Goal: Information Seeking & Learning: Learn about a topic

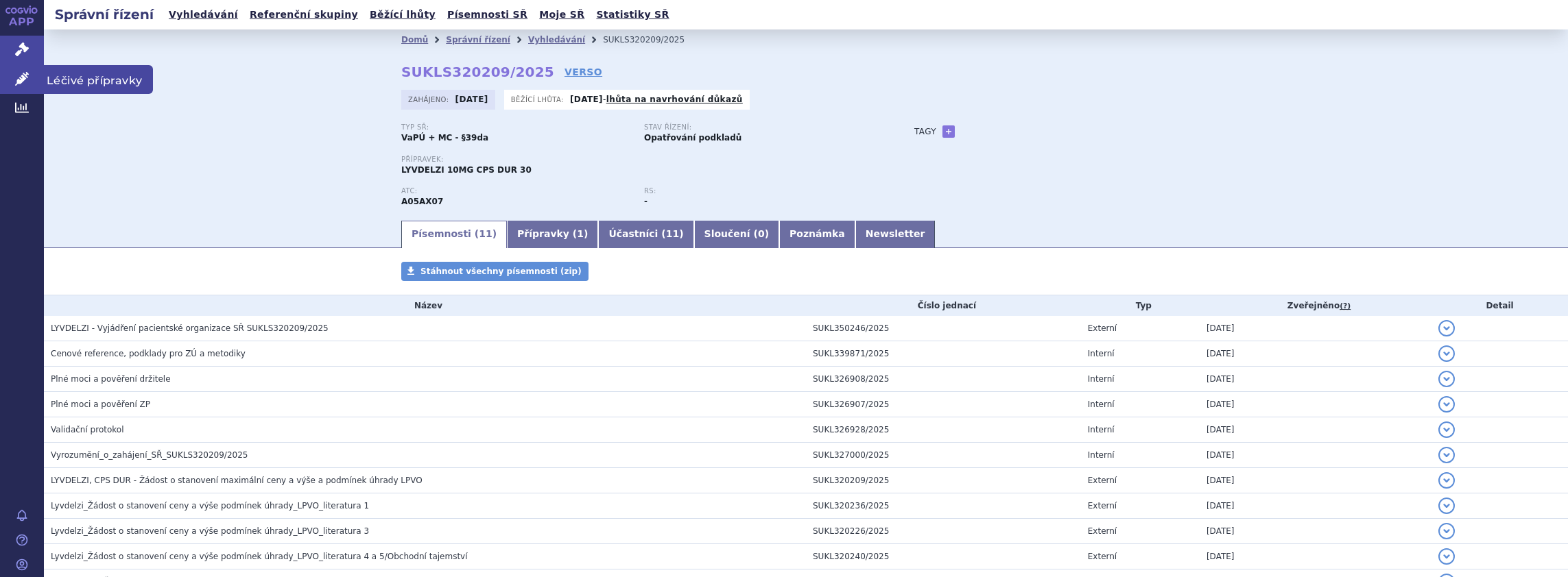
click at [29, 75] on link "Léčivé přípravky" at bounding box center [22, 79] width 44 height 29
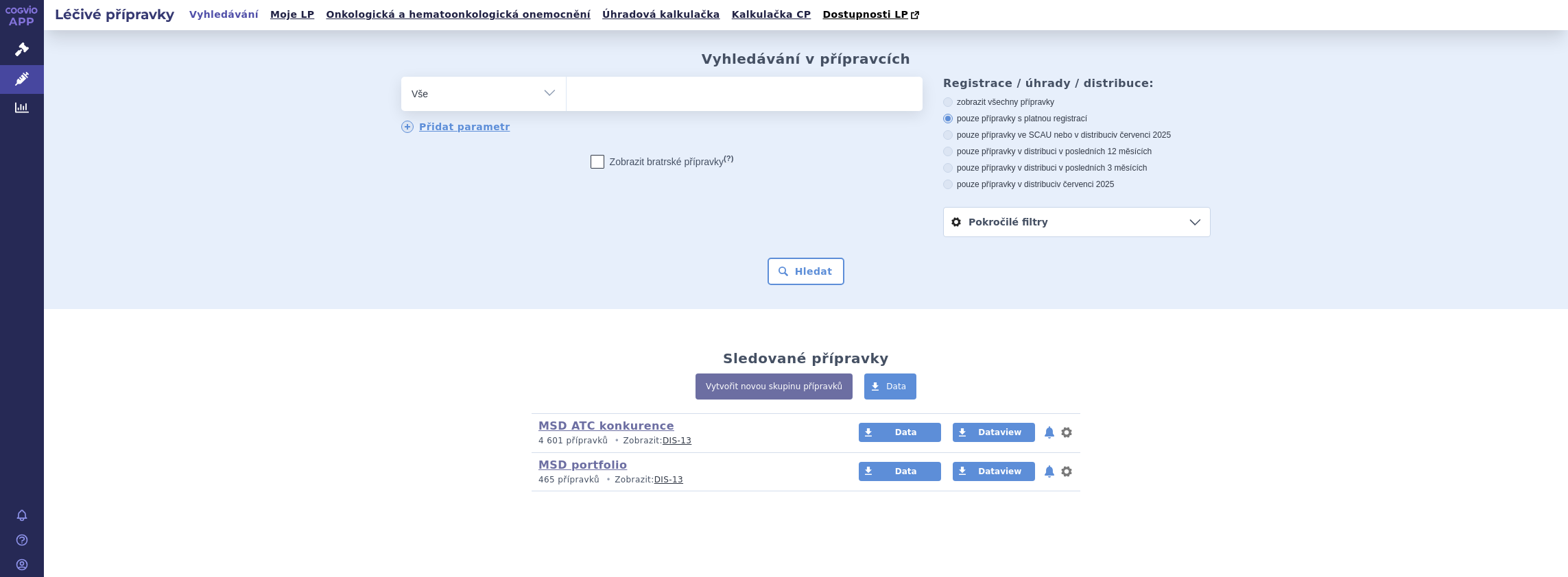
click at [642, 96] on ul at bounding box center [745, 91] width 356 height 29
click at [567, 96] on select at bounding box center [566, 93] width 1 height 35
click at [642, 98] on ul at bounding box center [745, 91] width 356 height 29
click at [567, 98] on select at bounding box center [566, 93] width 1 height 35
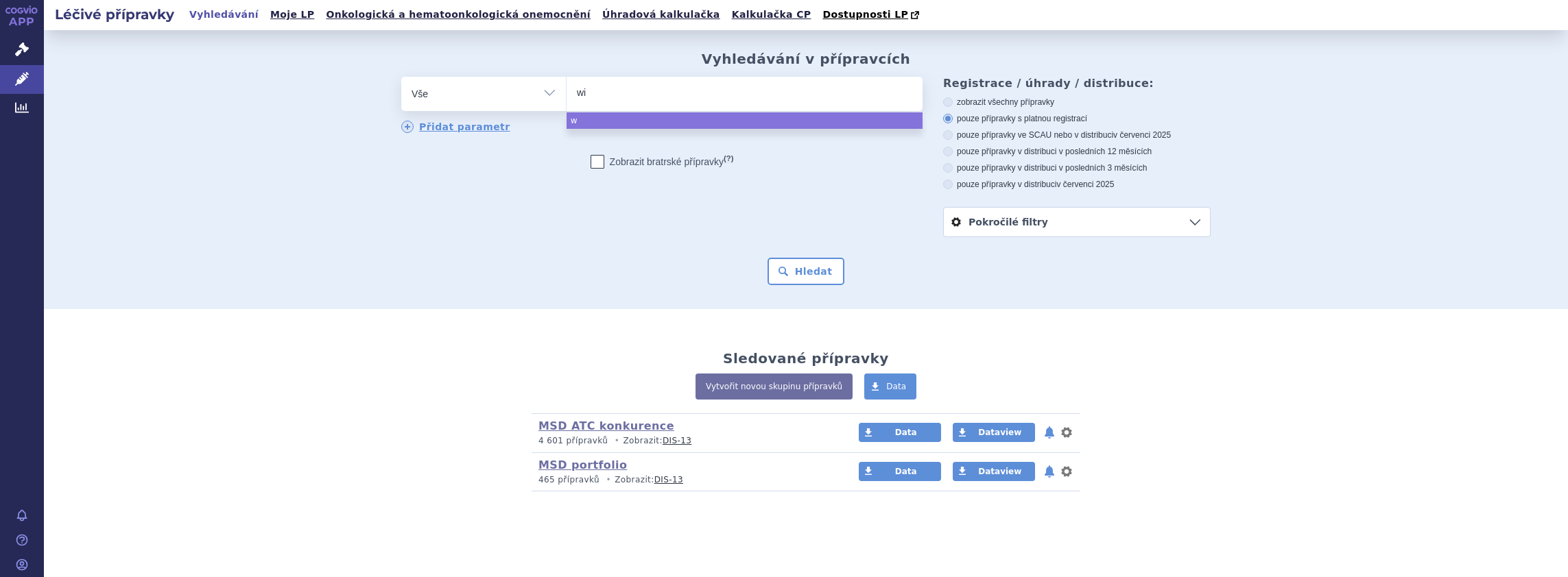
type input "win"
type input "winr"
type input "winrev"
type input "winreva"
type input "winrevair"
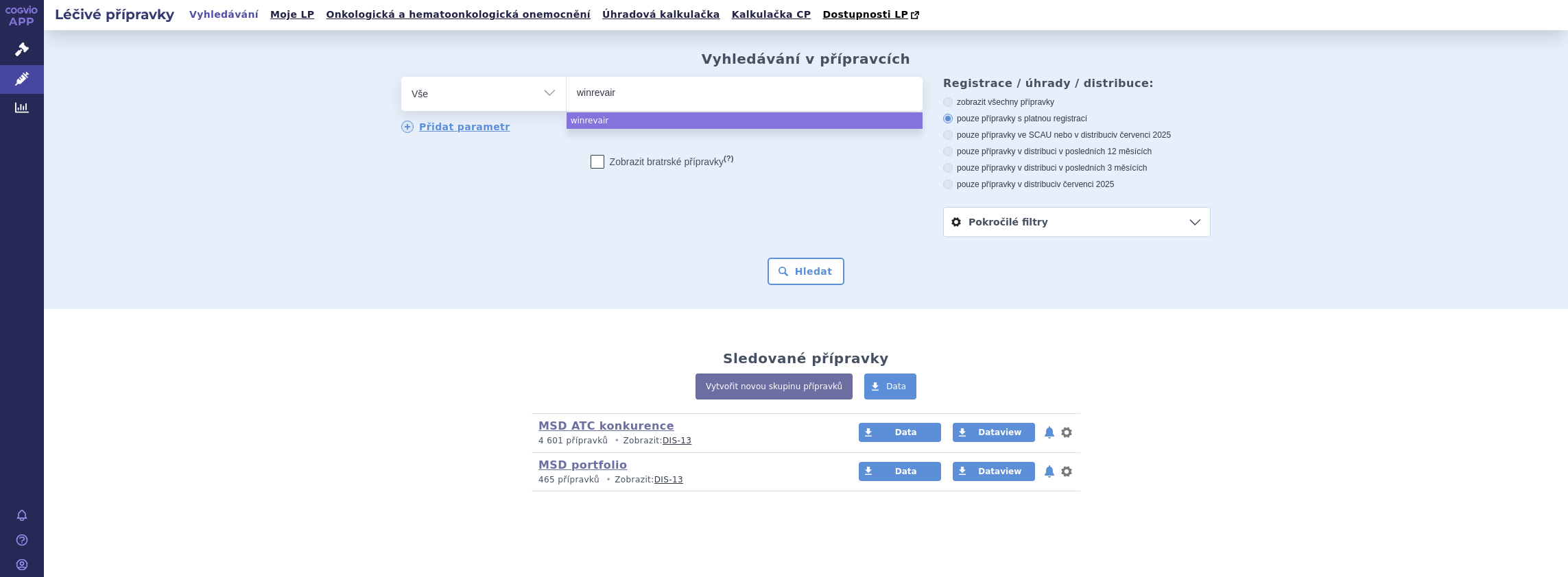
select select "winrevair"
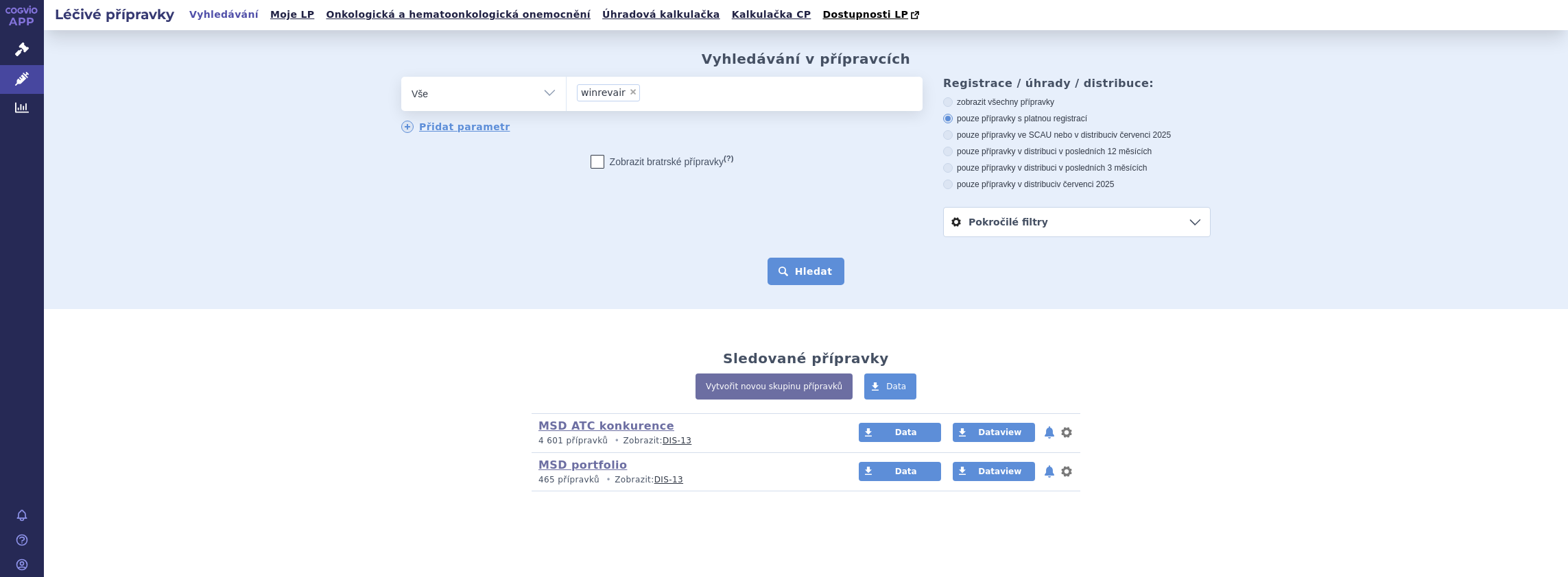
click at [796, 270] on button "Hledat" at bounding box center [807, 271] width 78 height 27
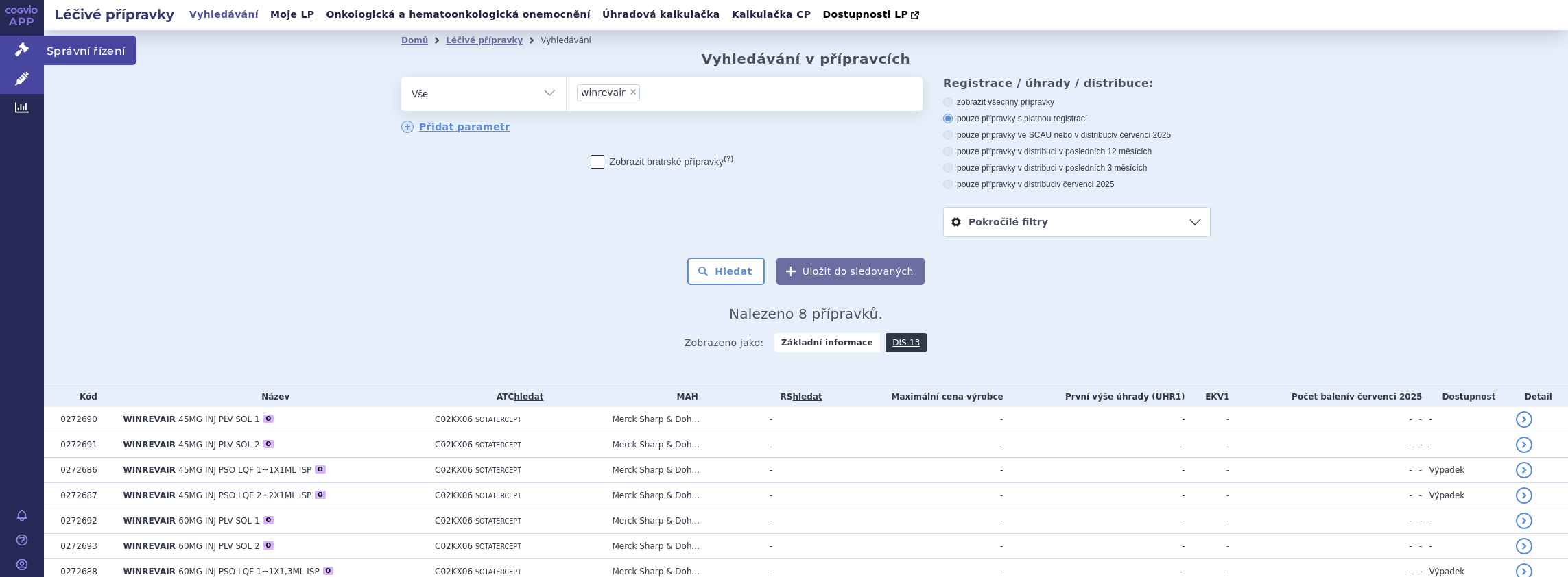
click at [21, 51] on icon at bounding box center [22, 49] width 14 height 14
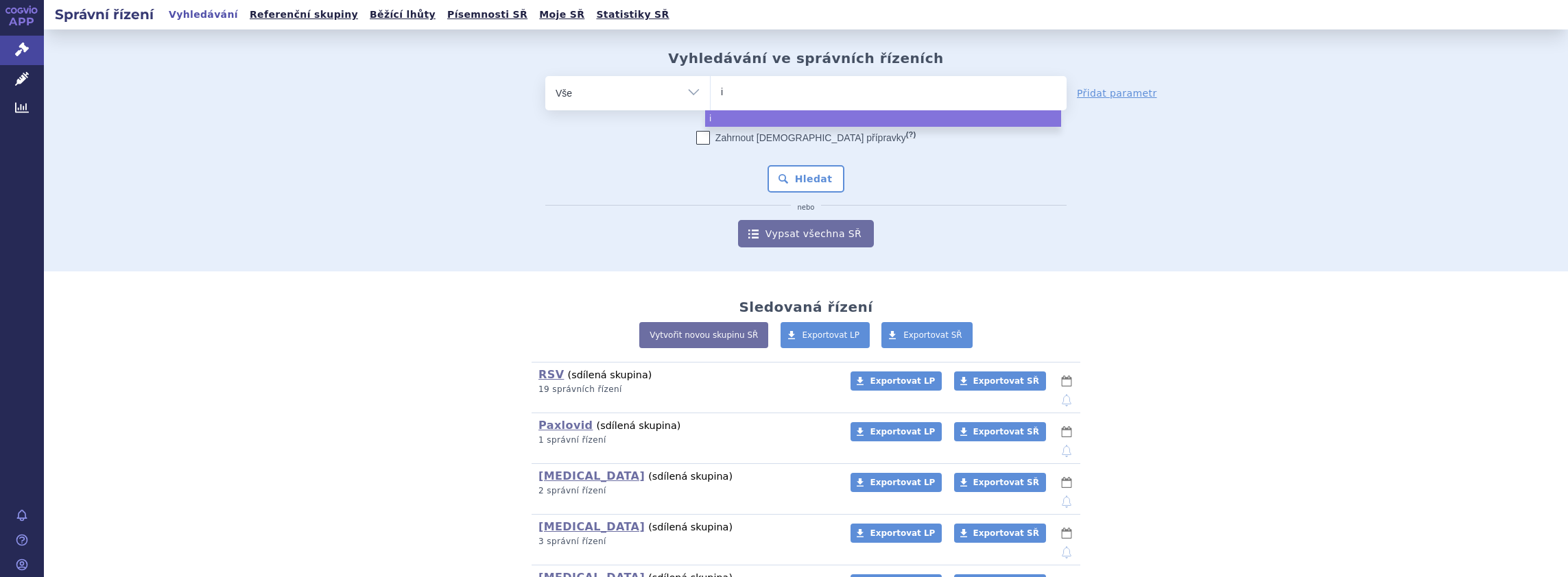
type input "in"
type input "inr"
type input "inrev"
type input "inreva"
type input "inrevair"
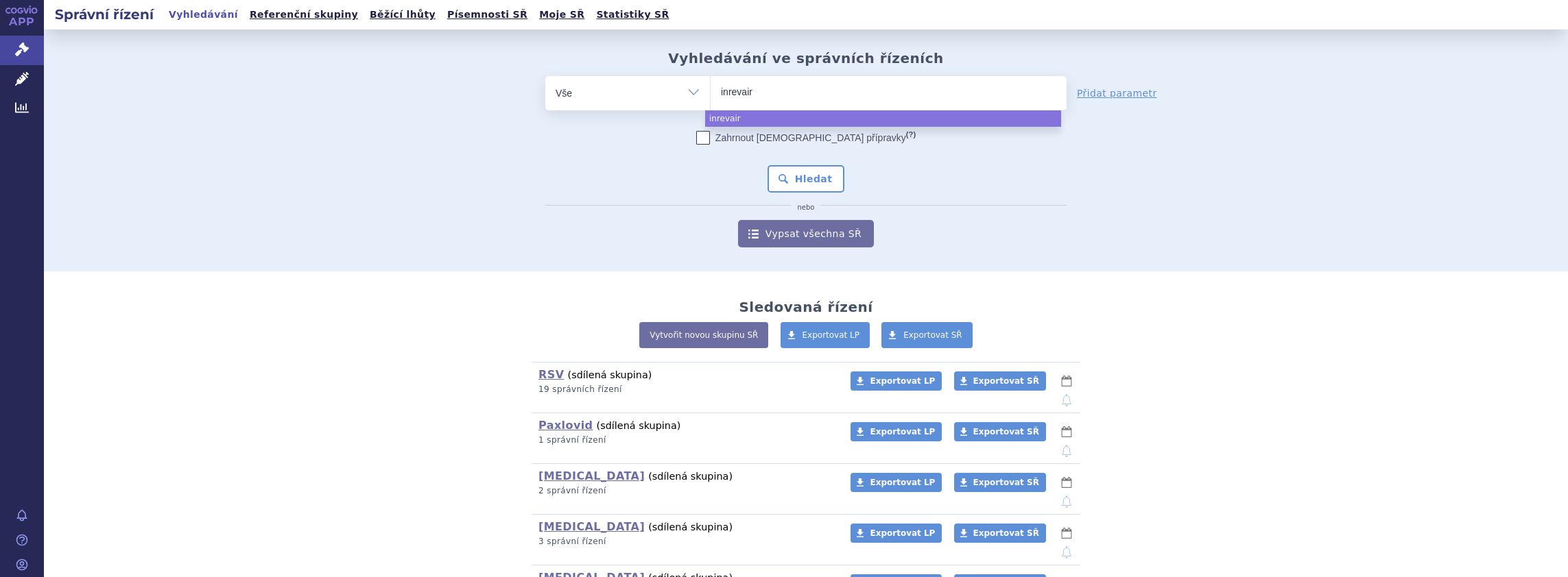
select select "inrevair"
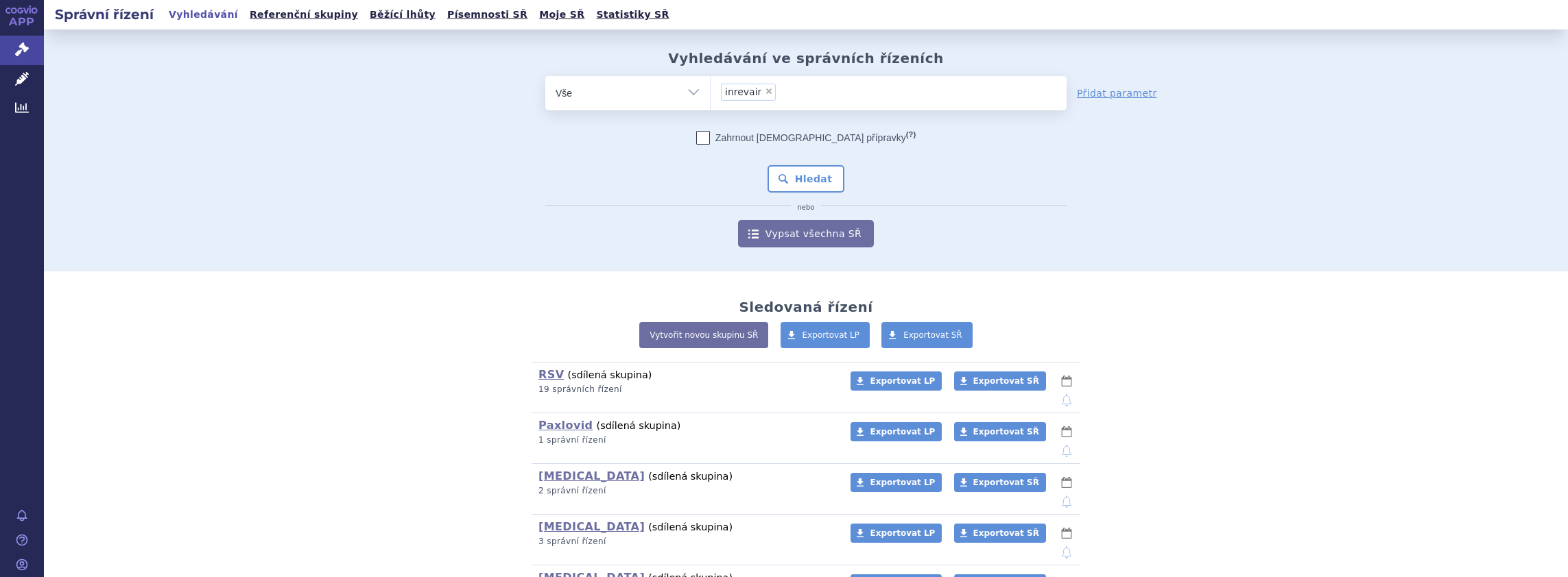
click at [765, 89] on span "×" at bounding box center [769, 91] width 8 height 8
click at [711, 89] on select "inrevair" at bounding box center [710, 92] width 1 height 35
select select
click at [758, 89] on ul at bounding box center [888, 90] width 356 height 29
click at [711, 89] on select "inrevair" at bounding box center [710, 92] width 1 height 35
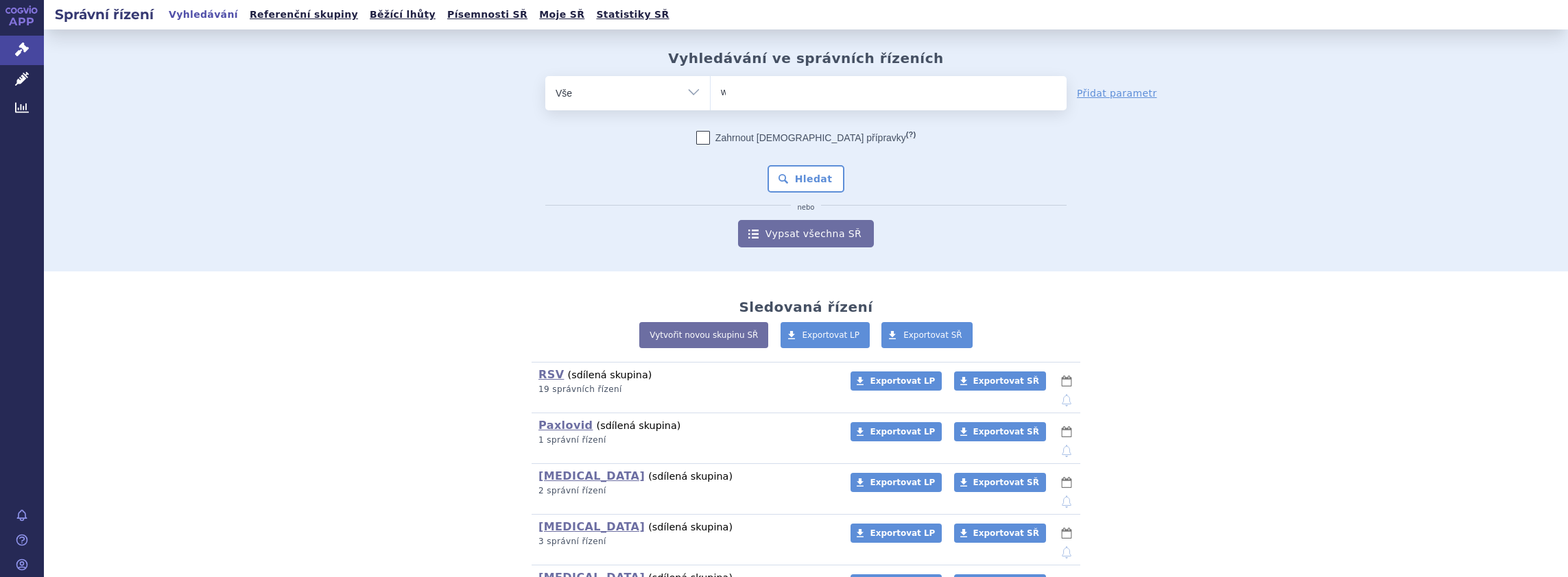
type input "wi"
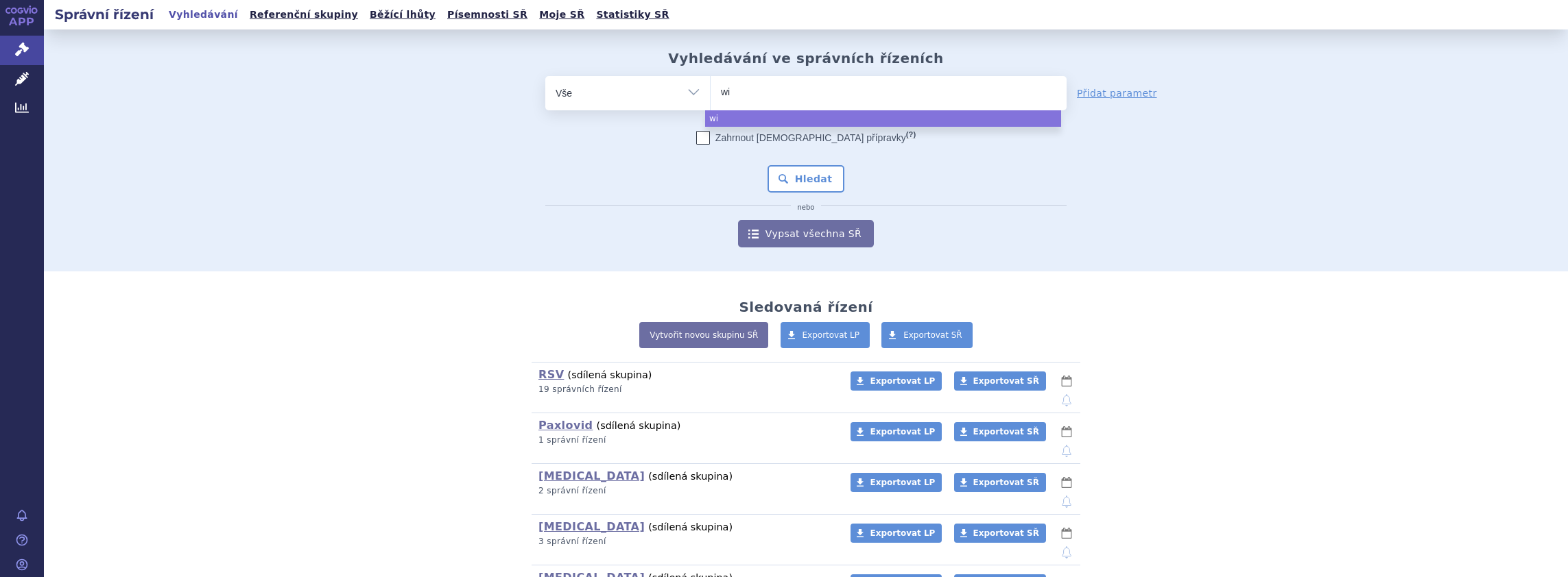
type input "win"
type input "winr"
type input "winrev"
type input "winreva"
type input "winrevair"
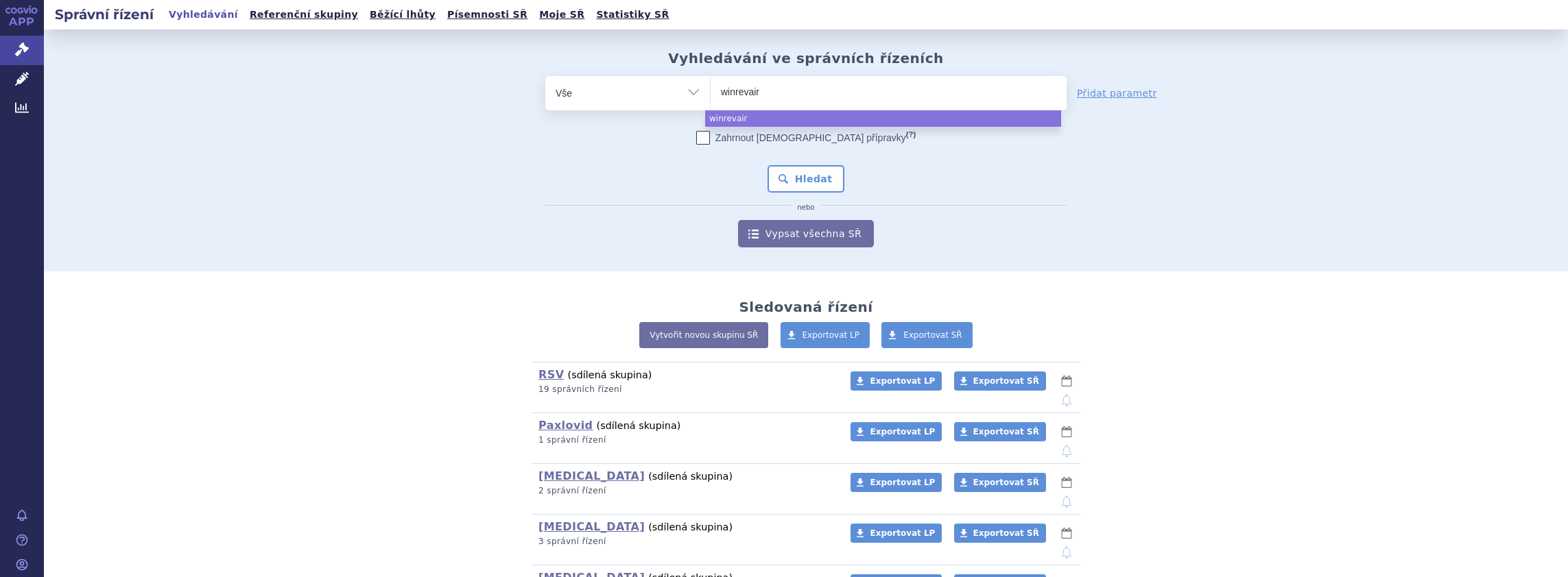
select select "winrevair"
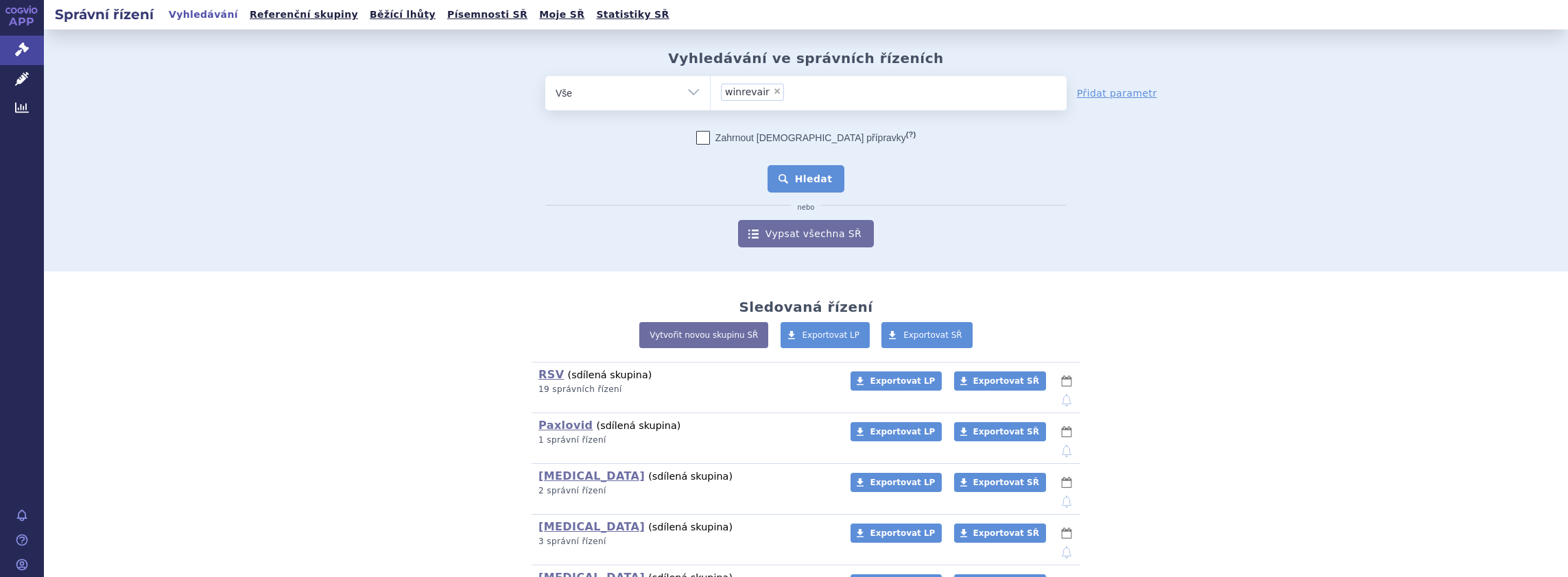
click at [810, 170] on button "Hledat" at bounding box center [807, 178] width 78 height 27
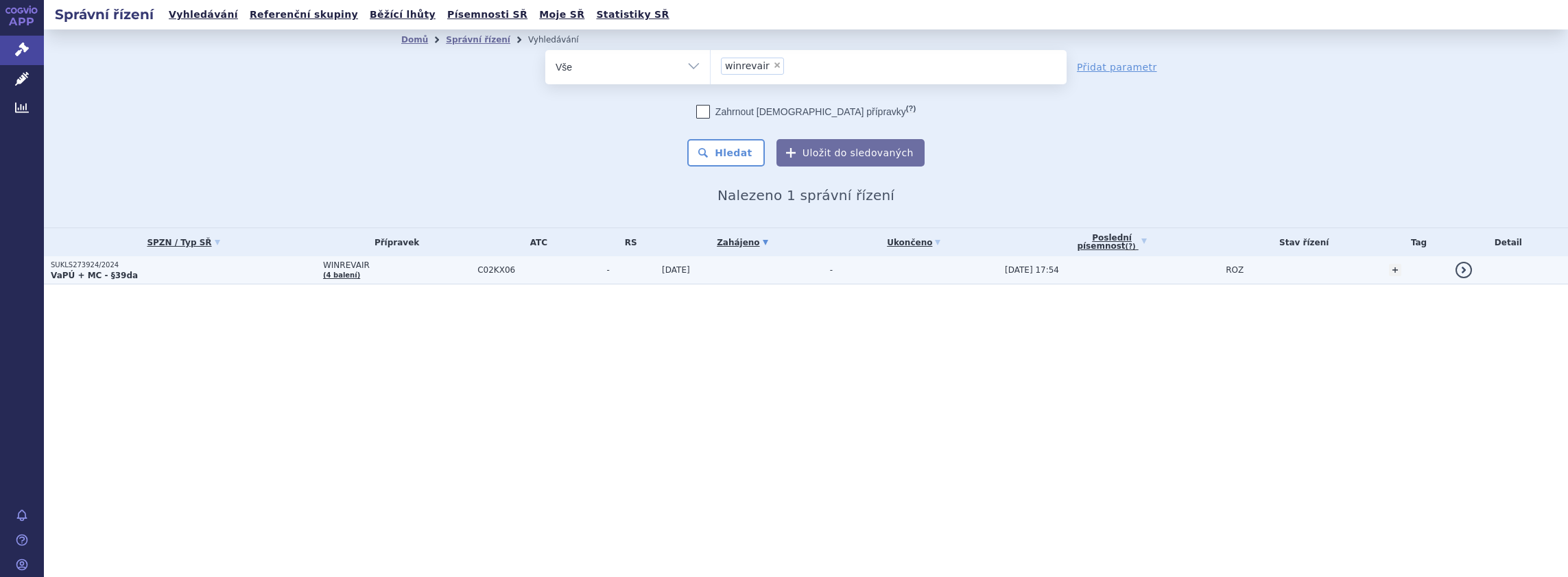
click at [236, 266] on p "SUKLS273924/2024" at bounding box center [183, 266] width 266 height 9
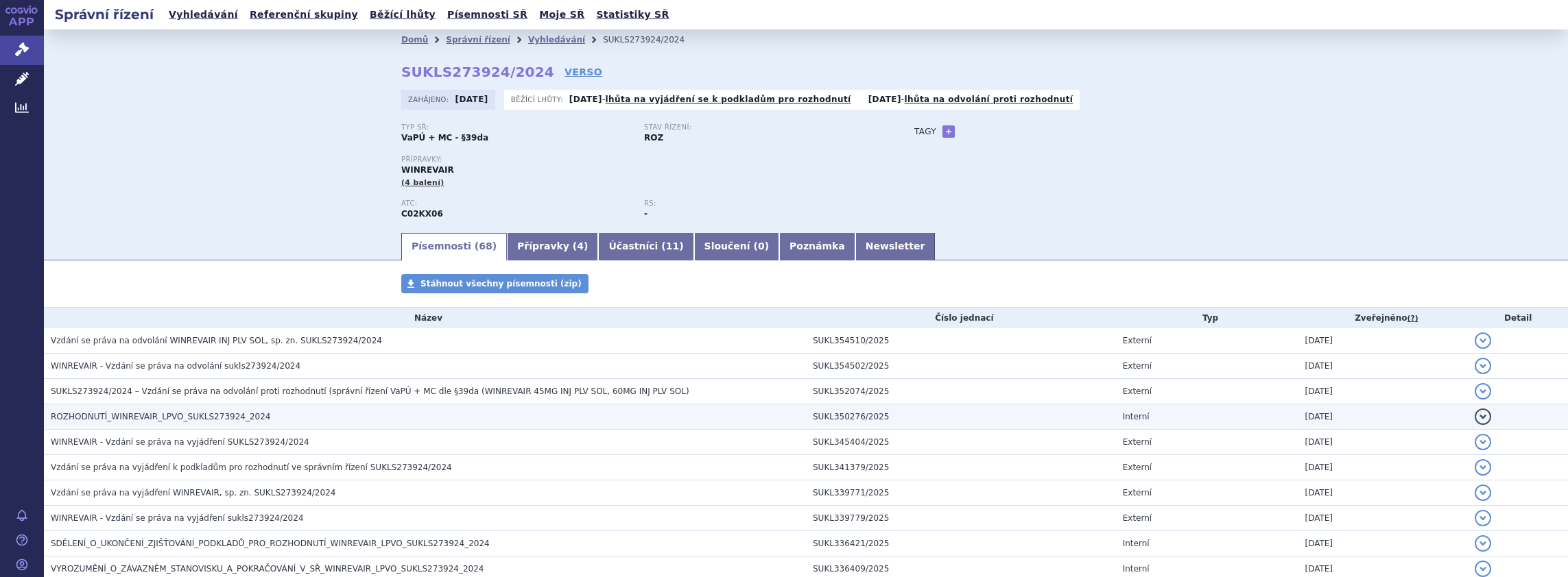
scroll to position [137, 0]
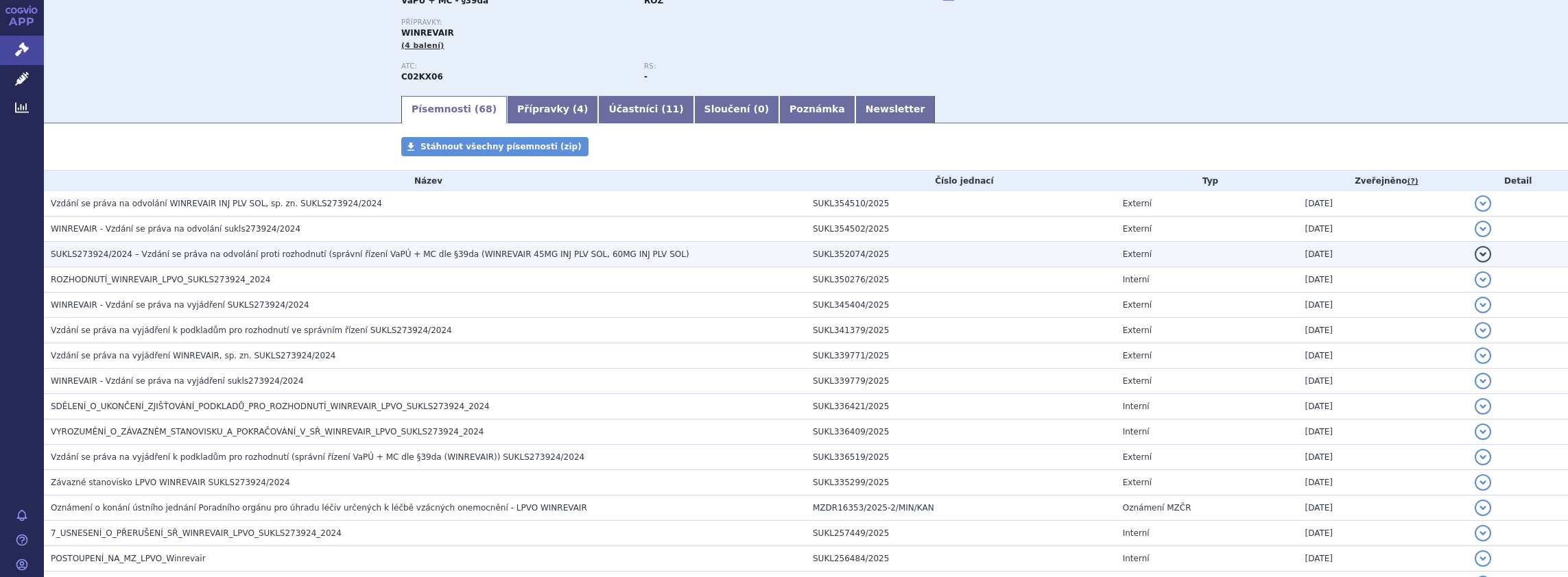
click at [188, 251] on span "SUKLS273924/2024 – Vzdání se práva na odvolání proti rozhodnutí (správní řízení…" at bounding box center [370, 254] width 638 height 9
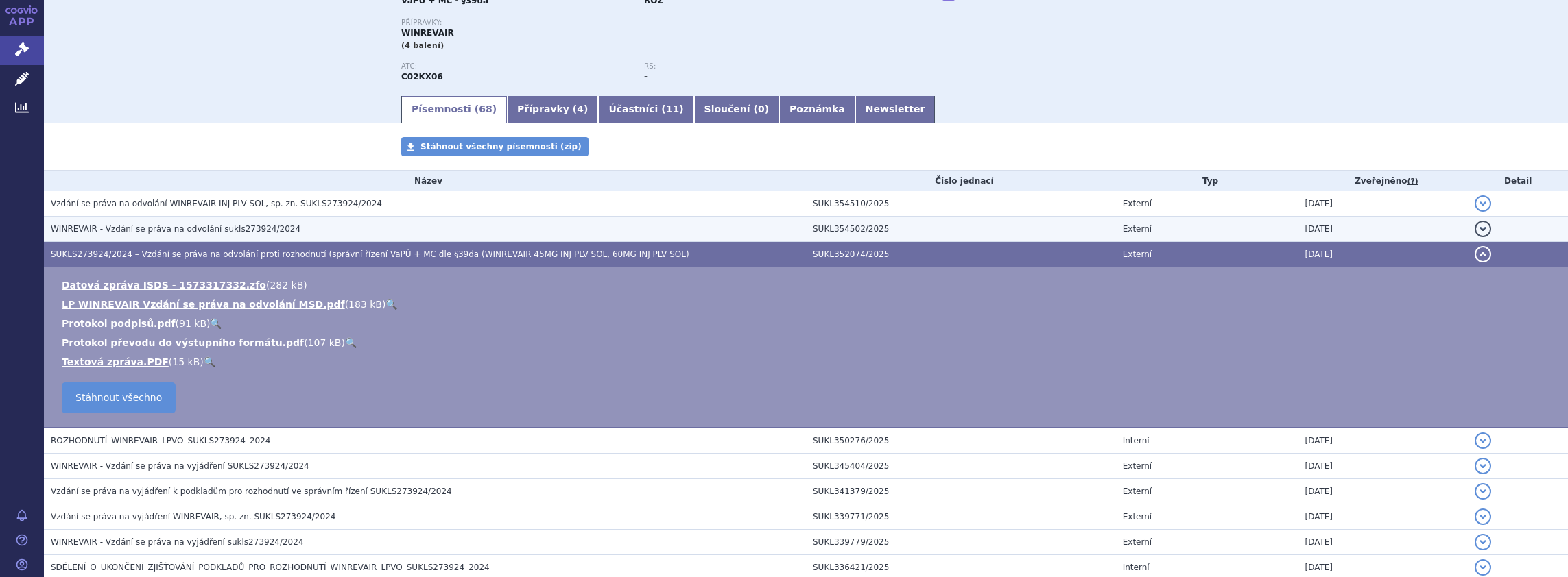
click at [172, 232] on span "WINREVAIR - Vzdání se práva na odvolání sukls273924/2024" at bounding box center [176, 229] width 250 height 9
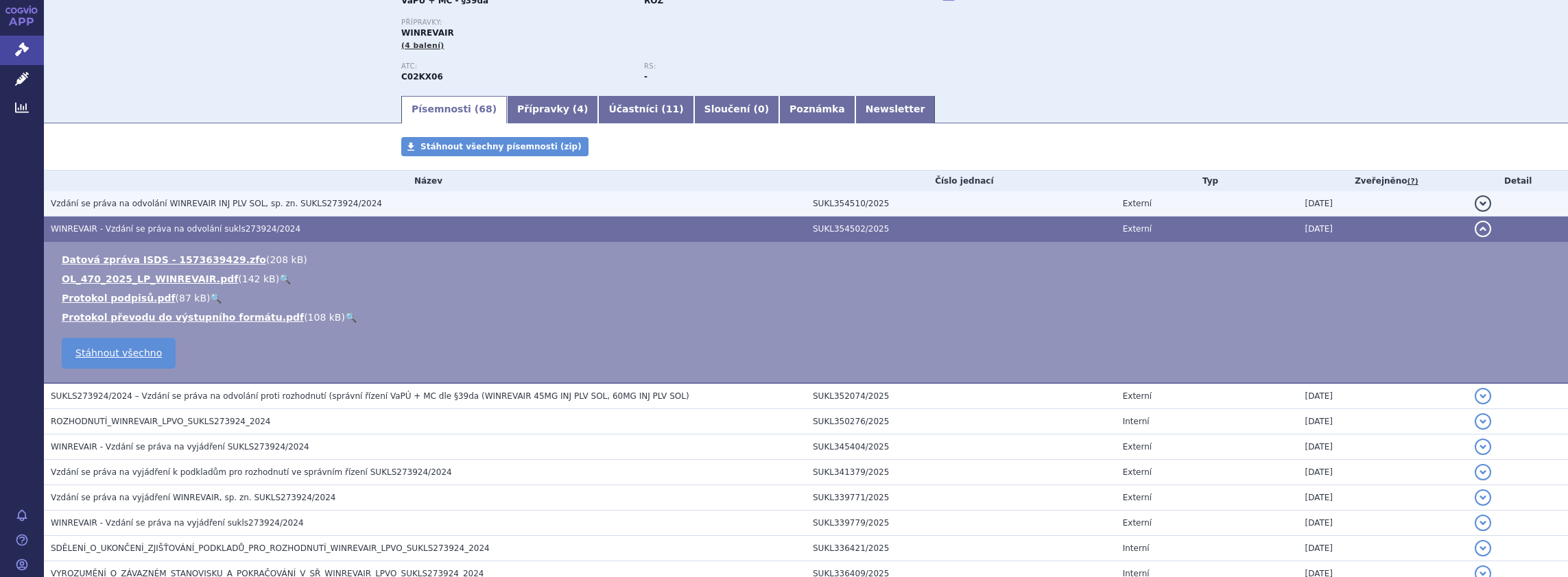
click at [175, 199] on span "Vzdání se práva na odvolání WINREVAIR INJ PLV SOL, sp. zn. SUKLS273924/2024" at bounding box center [216, 204] width 331 height 9
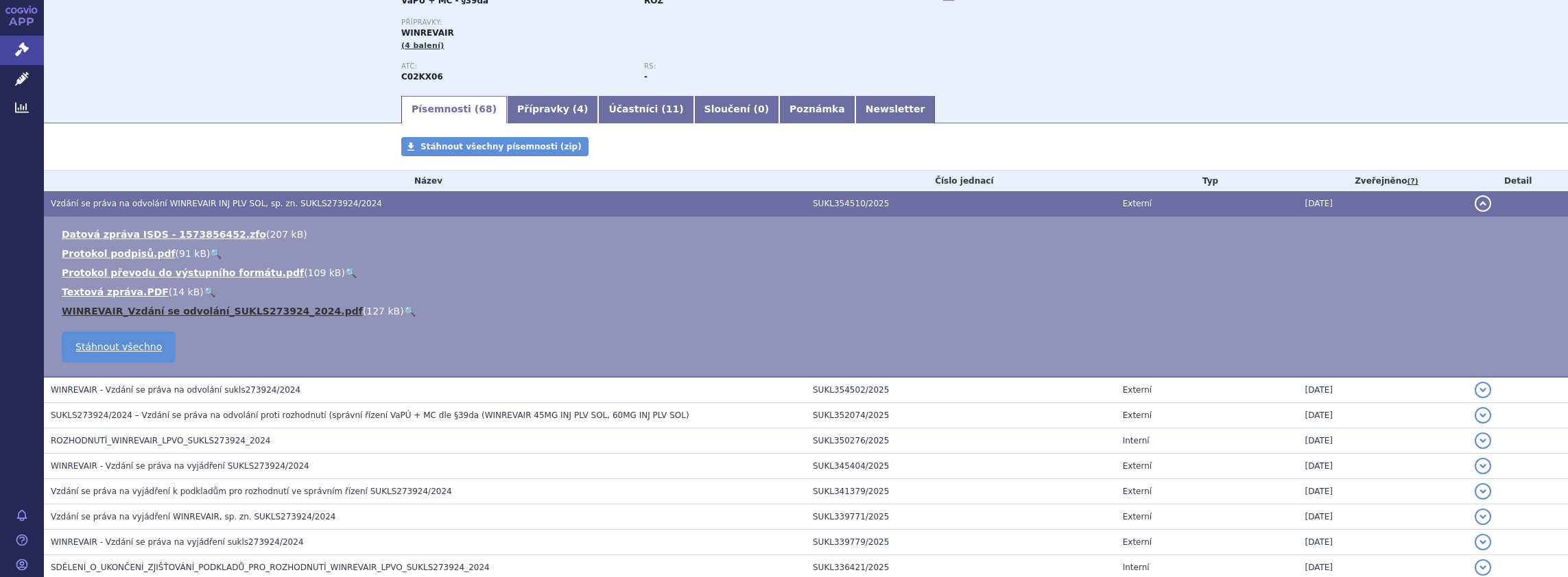
click at [128, 310] on link "WINREVAIR_Vzdání se odvolání_SUKLS273924_2024.pdf" at bounding box center [212, 311] width 301 height 11
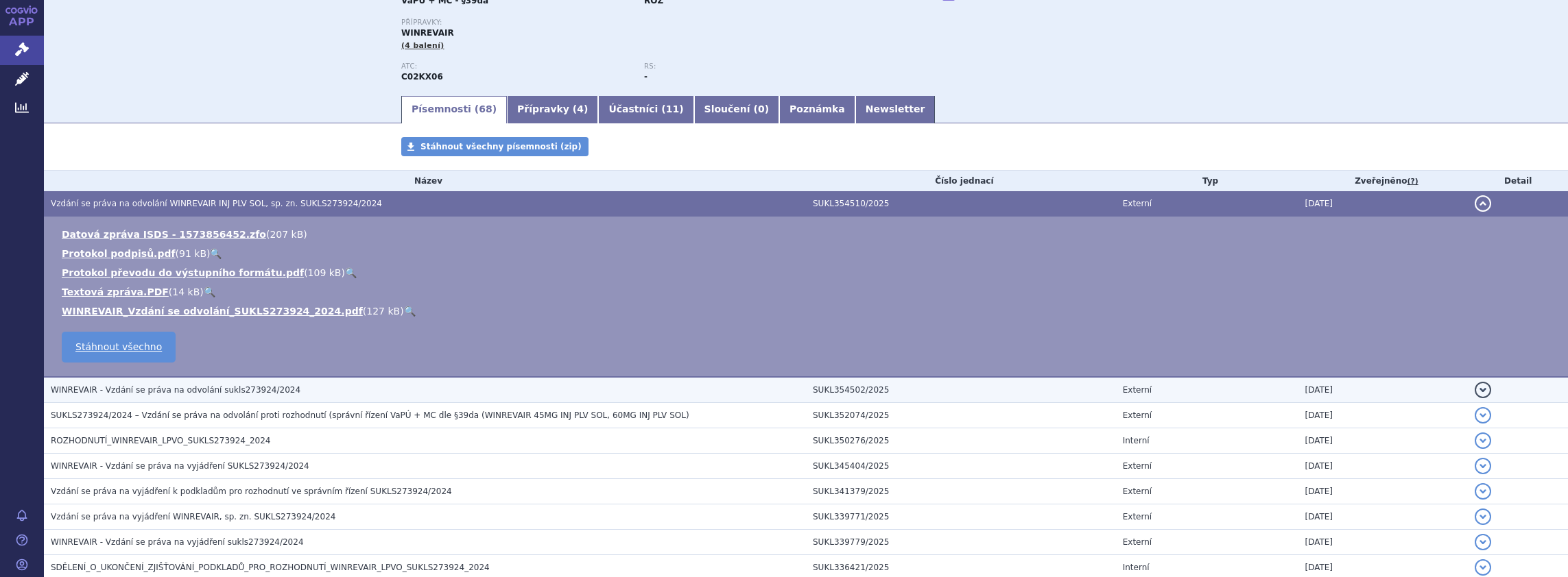
scroll to position [205, 0]
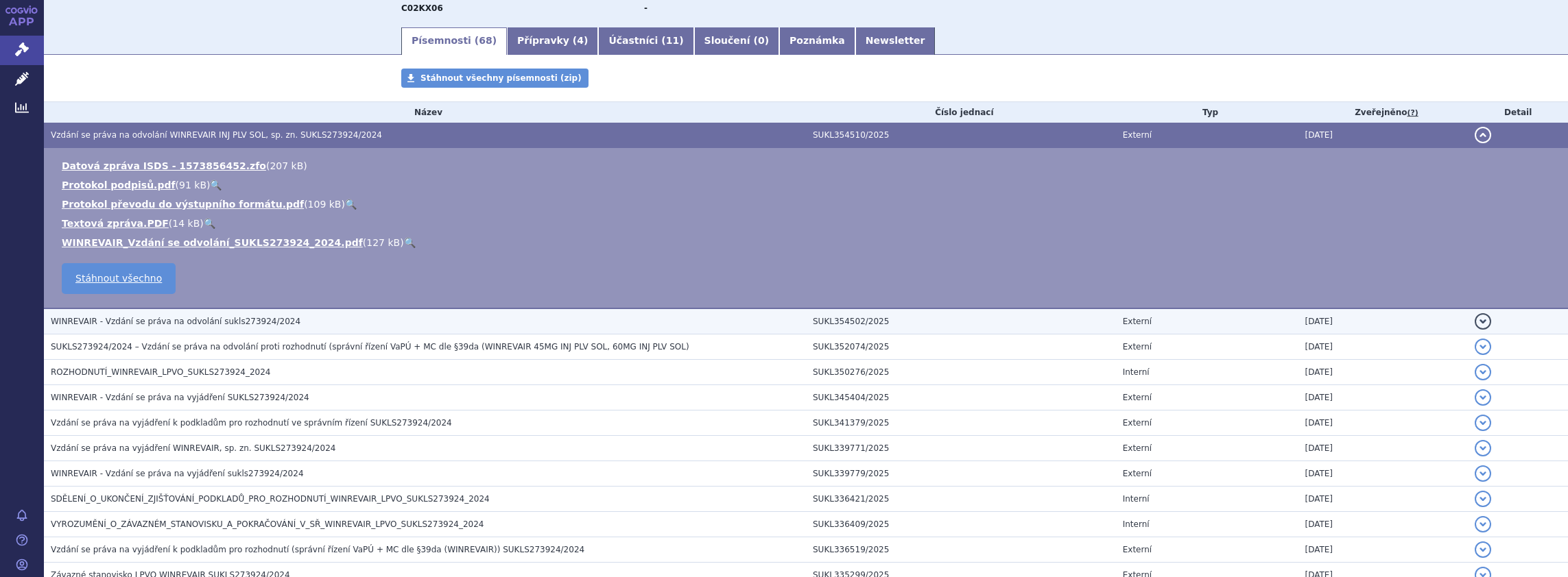
click at [177, 316] on h3 "WINREVAIR - Vzdání se práva na odvolání sukls273924/2024" at bounding box center [428, 321] width 756 height 14
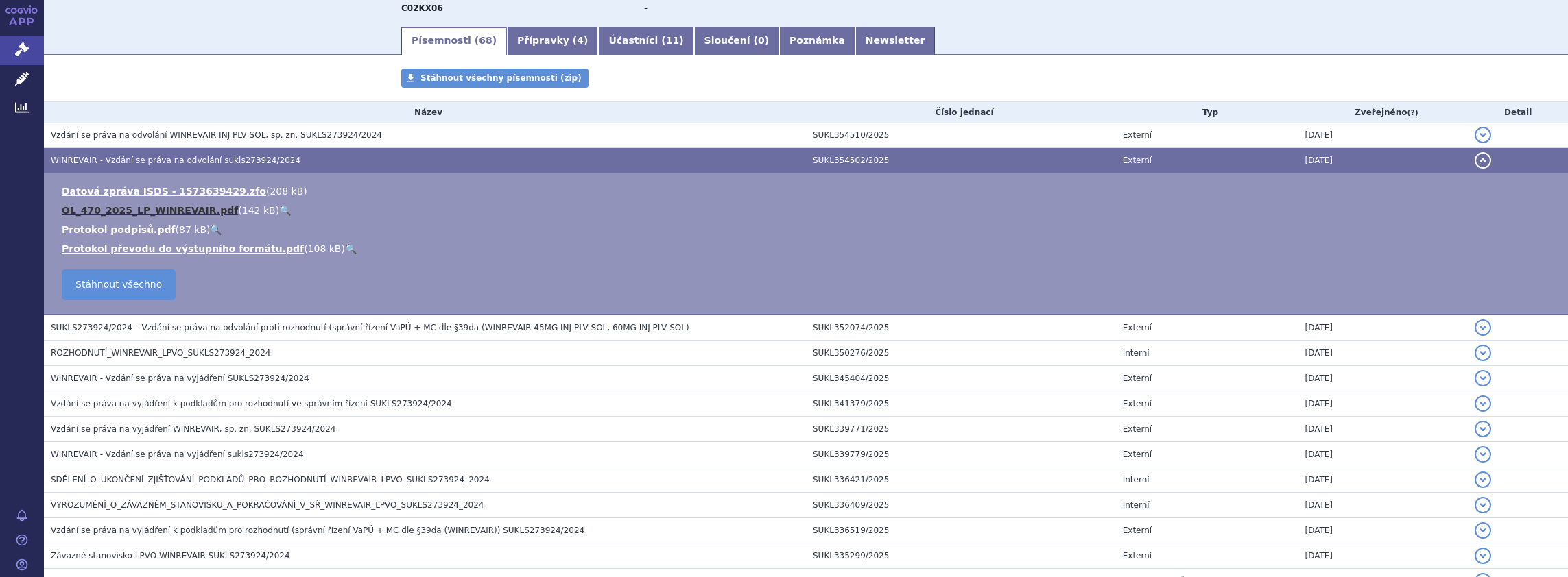
click at [160, 208] on link "OL_470_2025_LP_WINREVAIR.pdf" at bounding box center [150, 210] width 177 height 11
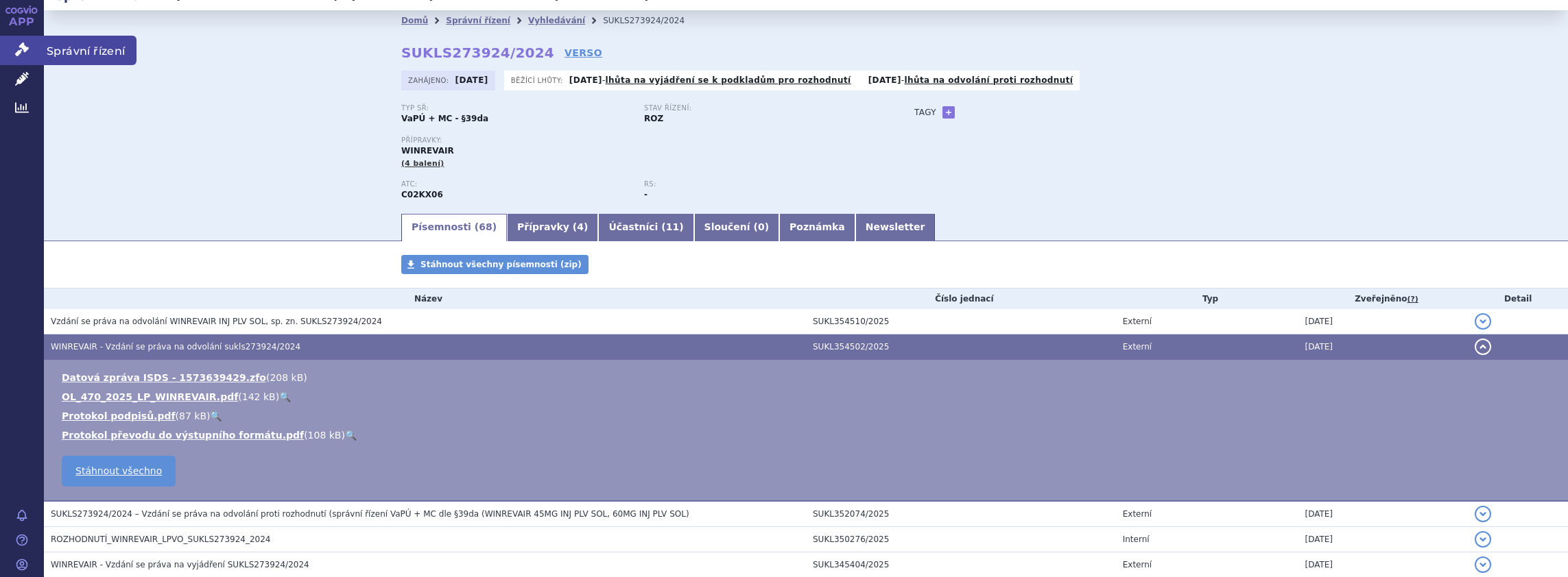
scroll to position [0, 0]
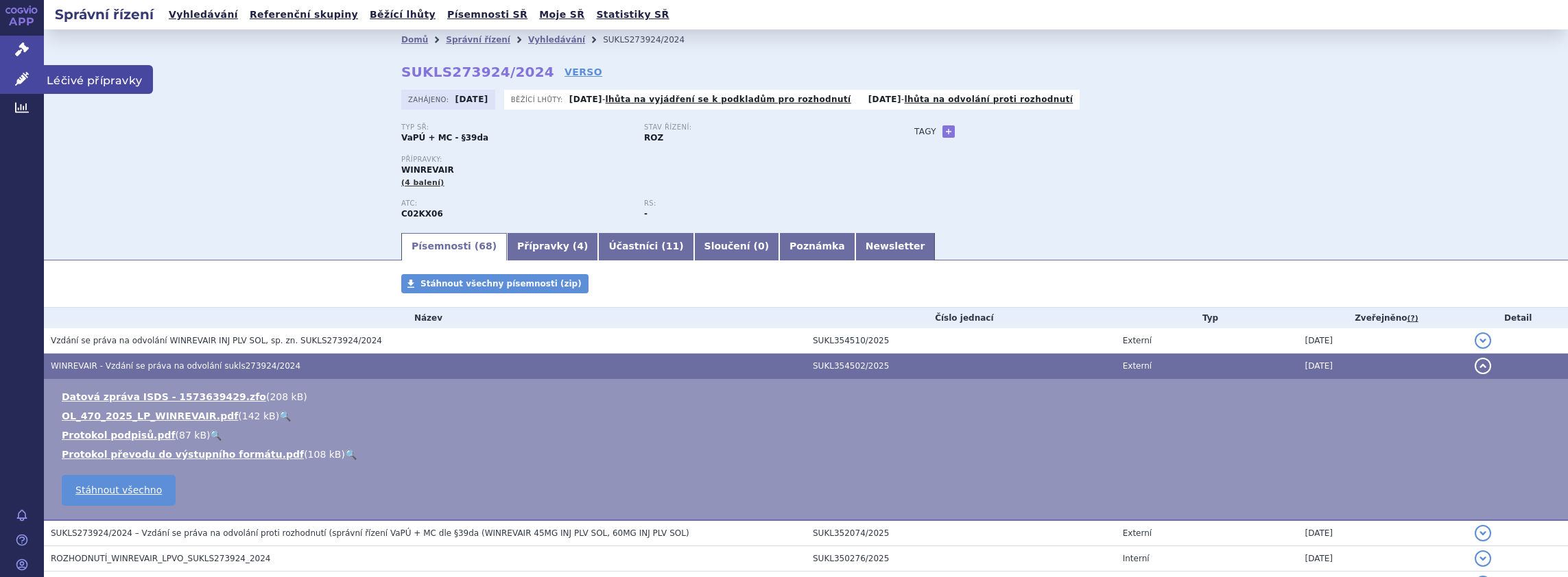
click at [14, 78] on link "Léčivé přípravky" at bounding box center [22, 79] width 44 height 29
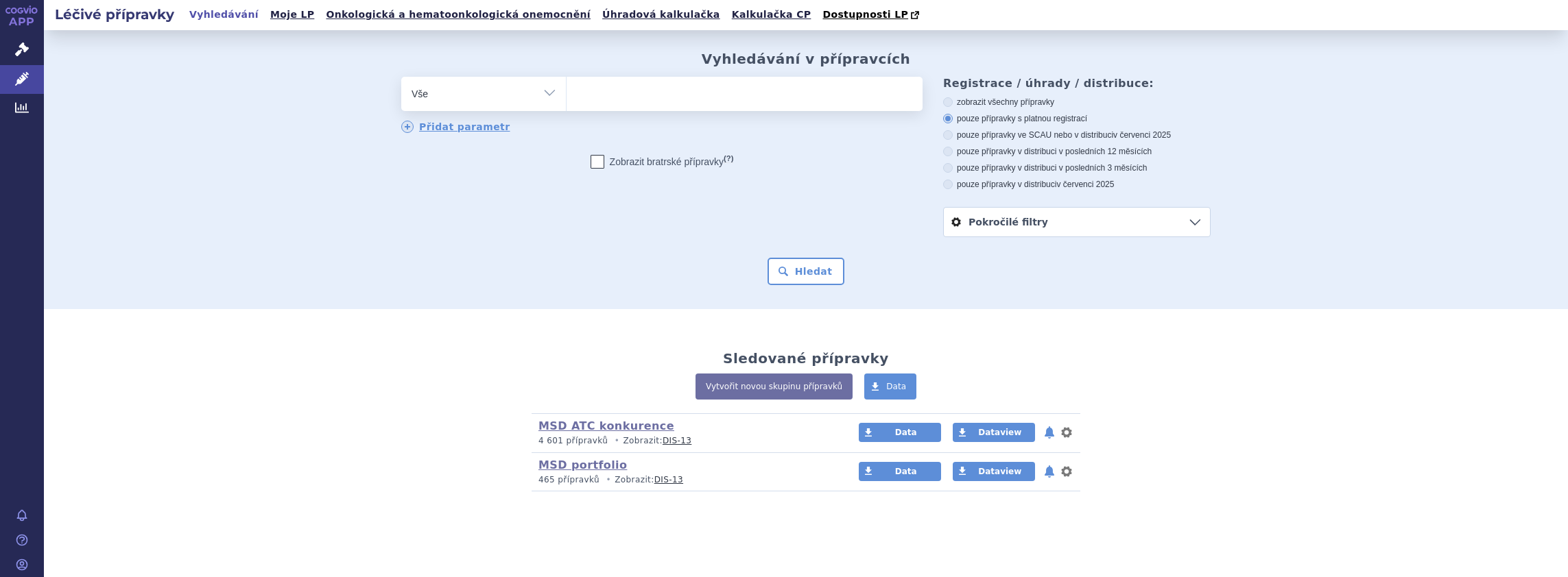
click at [629, 96] on ul at bounding box center [745, 91] width 356 height 29
click at [567, 96] on select at bounding box center [566, 93] width 1 height 35
click at [617, 94] on ul at bounding box center [745, 91] width 356 height 29
click at [567, 94] on select at bounding box center [566, 93] width 1 height 35
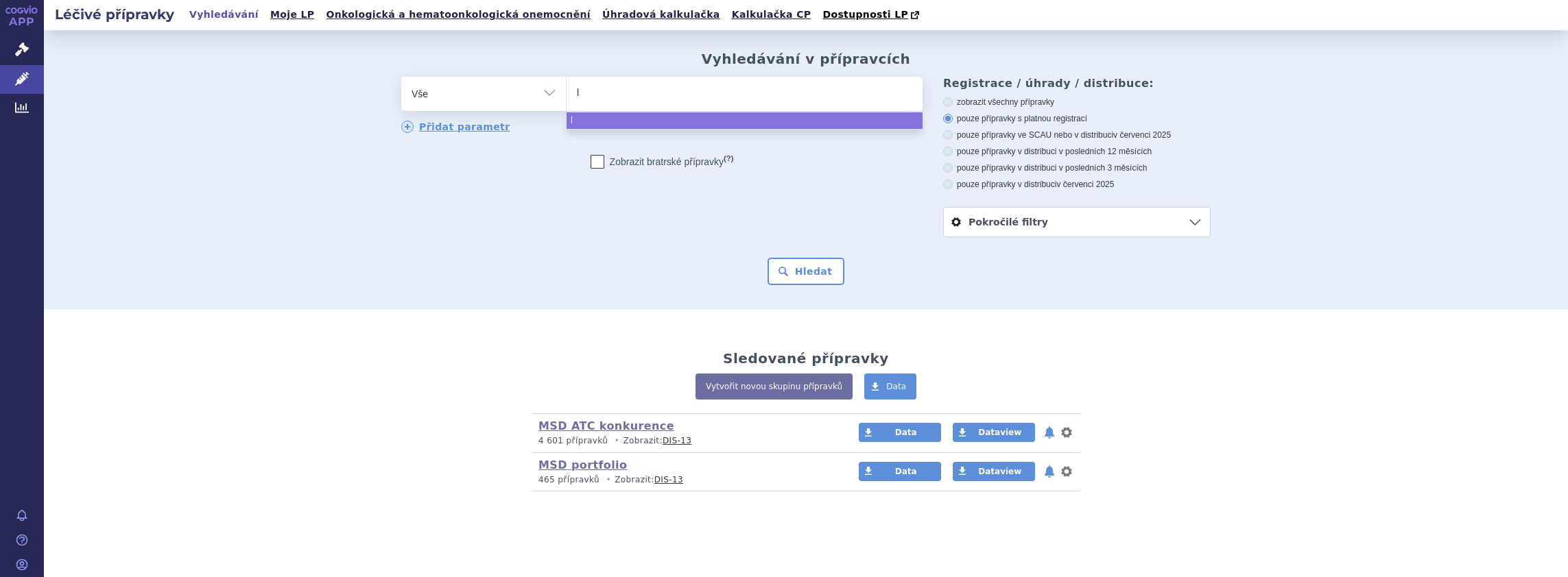
type input "le"
type input "leq"
type input "leqvi"
type input "leqvio"
select select "leqvio"
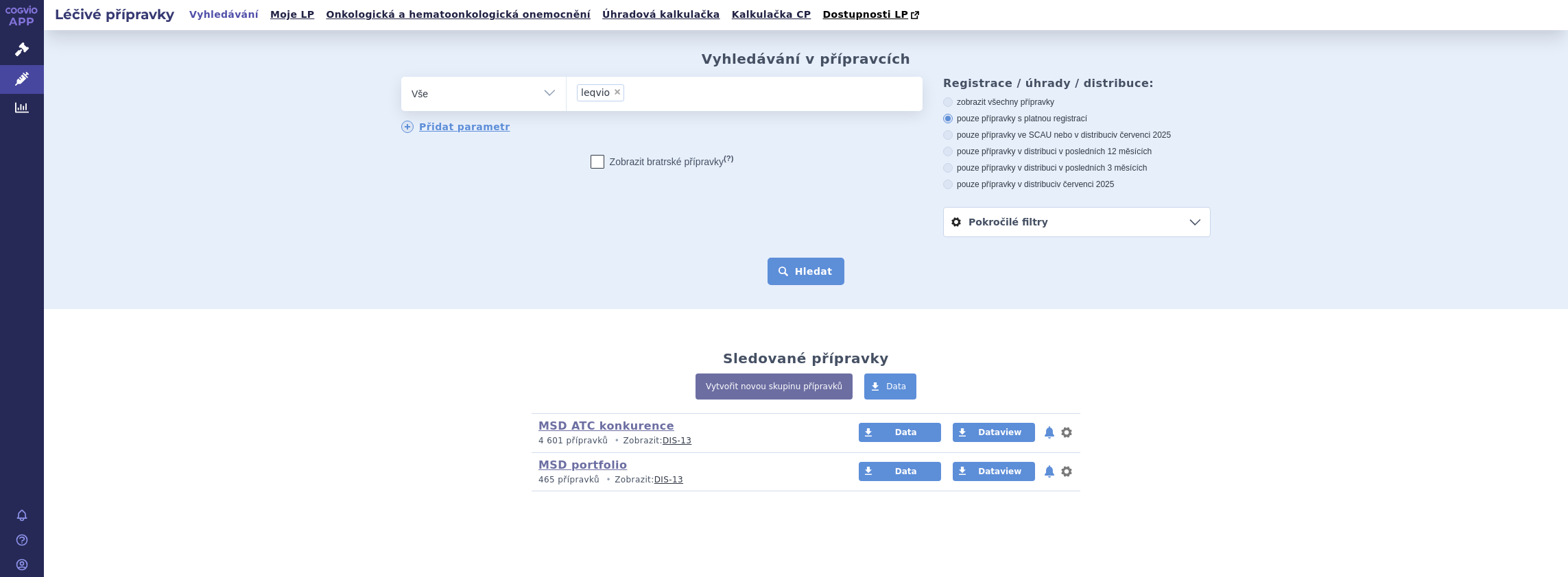
click at [808, 276] on button "Hledat" at bounding box center [807, 271] width 78 height 27
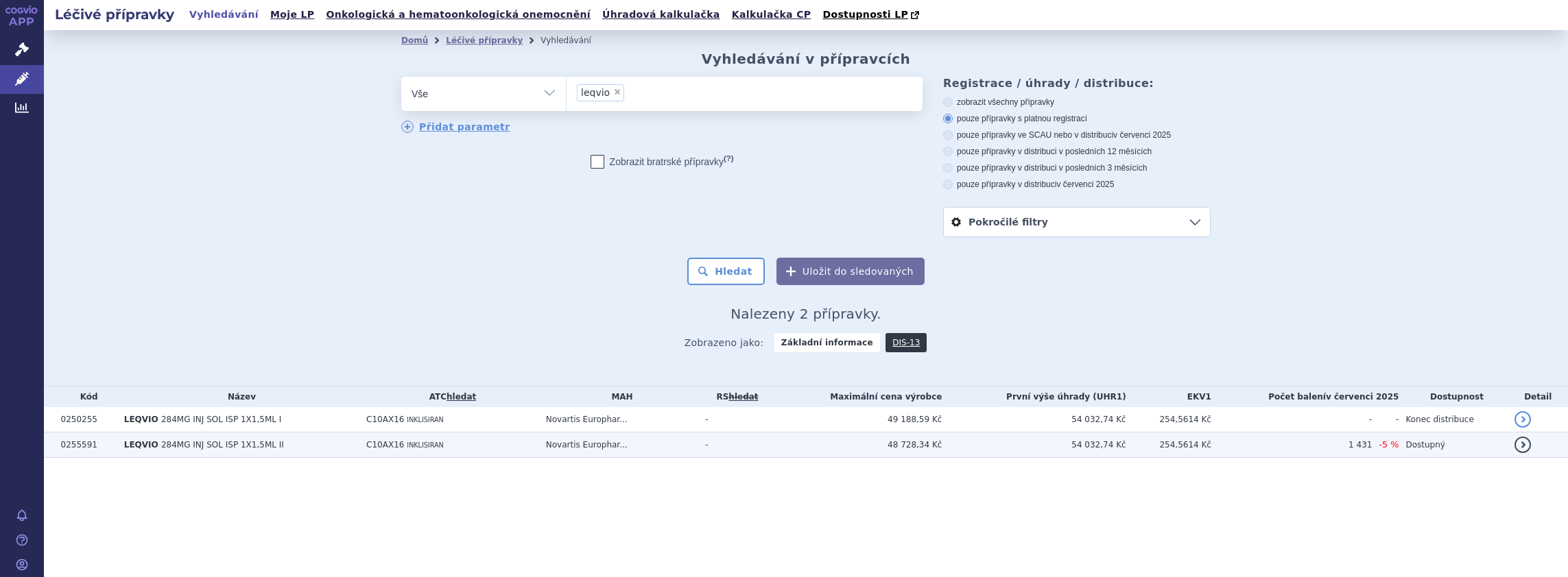
click at [167, 443] on span "284MG INJ SOL ISP 1X1,5ML II" at bounding box center [223, 445] width 123 height 9
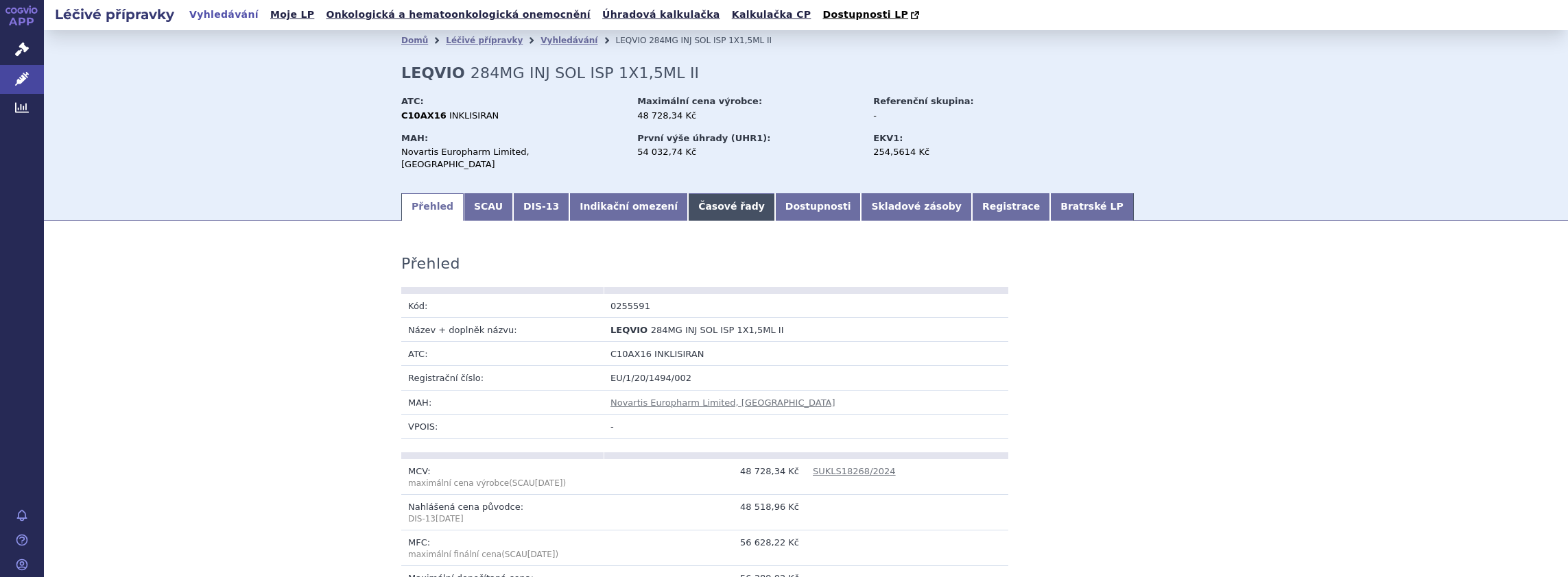
click at [688, 197] on link "Časové řady" at bounding box center [731, 206] width 87 height 27
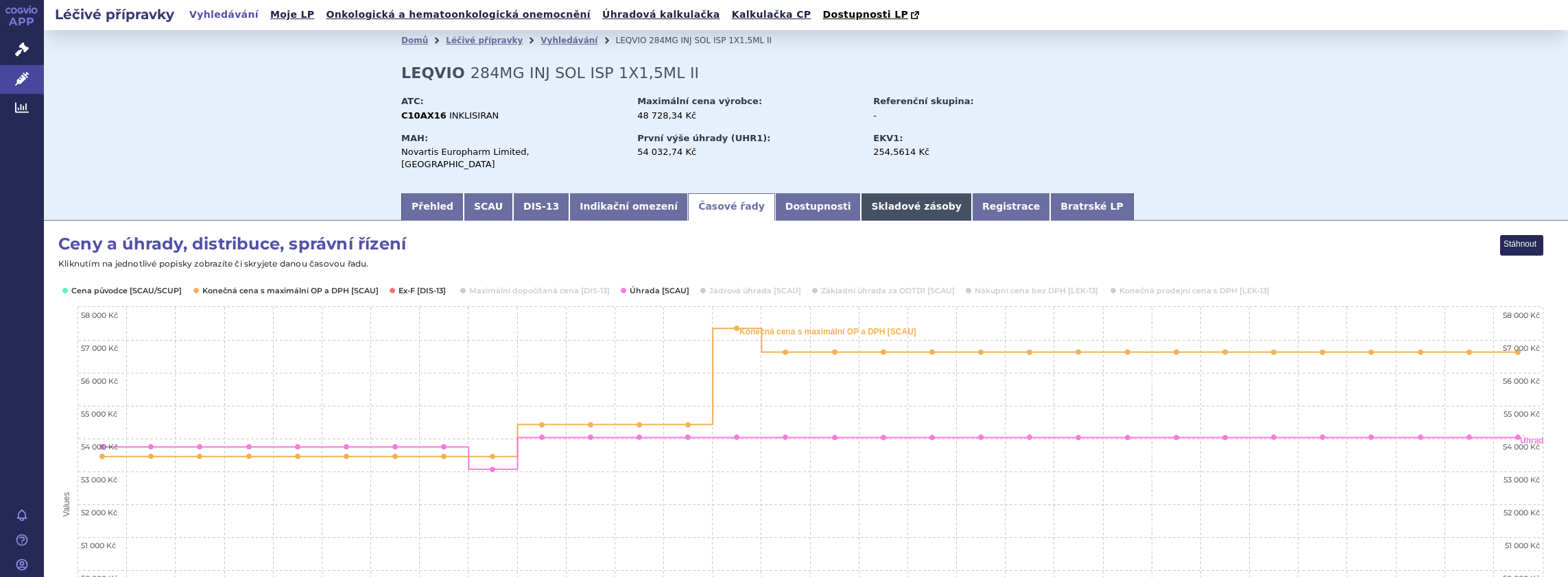
click at [861, 193] on link "Skladové zásoby" at bounding box center [916, 206] width 111 height 27
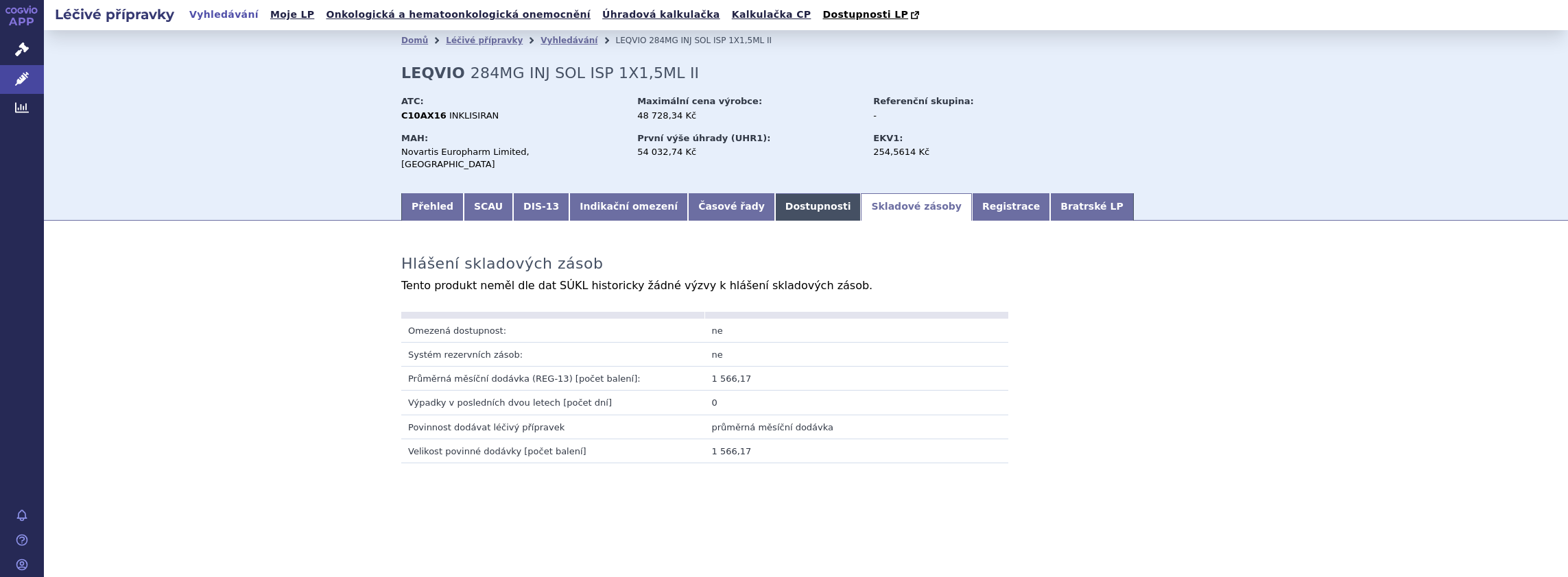
click at [781, 194] on link "Dostupnosti" at bounding box center [819, 206] width 86 height 27
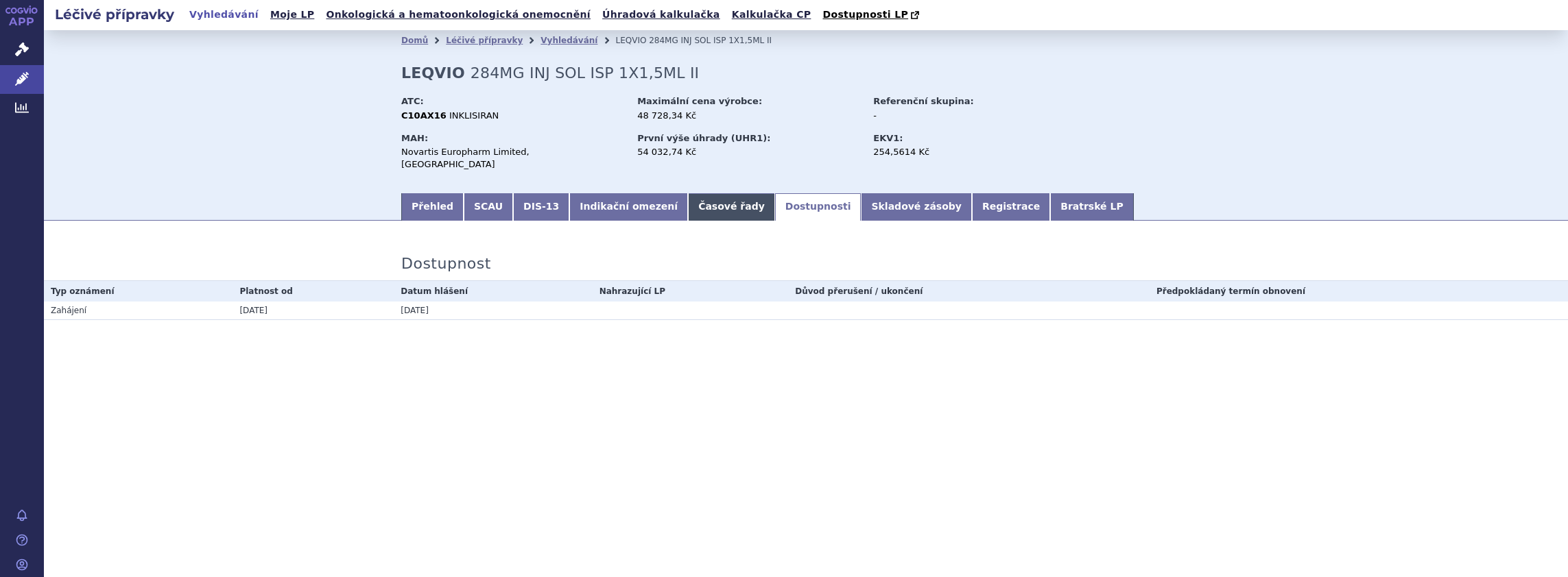
click at [688, 193] on link "Časové řady" at bounding box center [731, 206] width 87 height 27
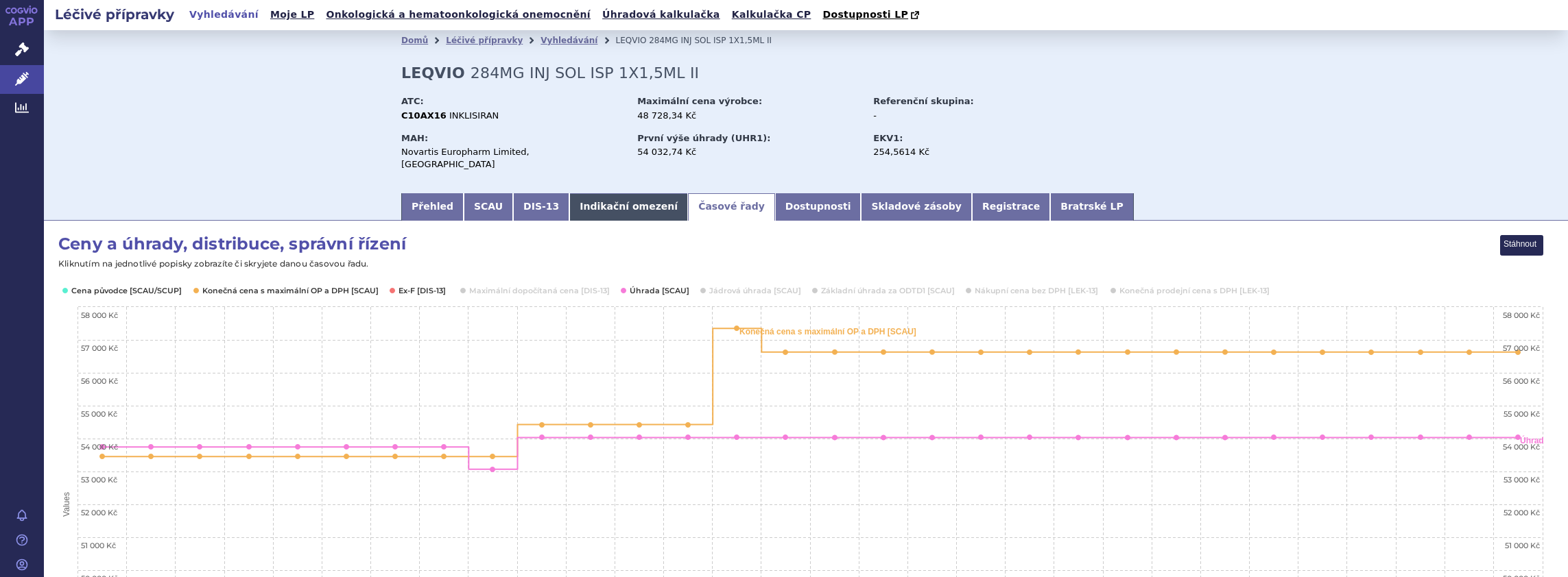
click at [603, 193] on link "Indikační omezení" at bounding box center [628, 206] width 118 height 27
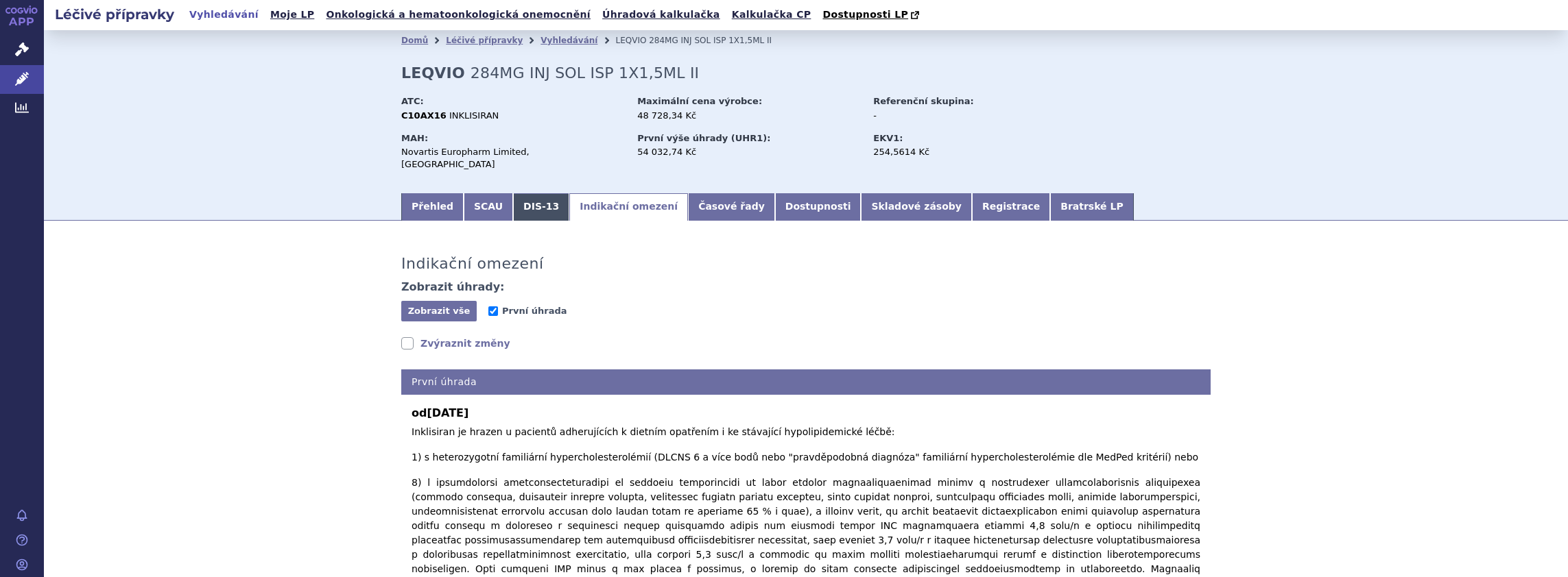
click at [524, 193] on link "DIS-13" at bounding box center [542, 206] width 56 height 27
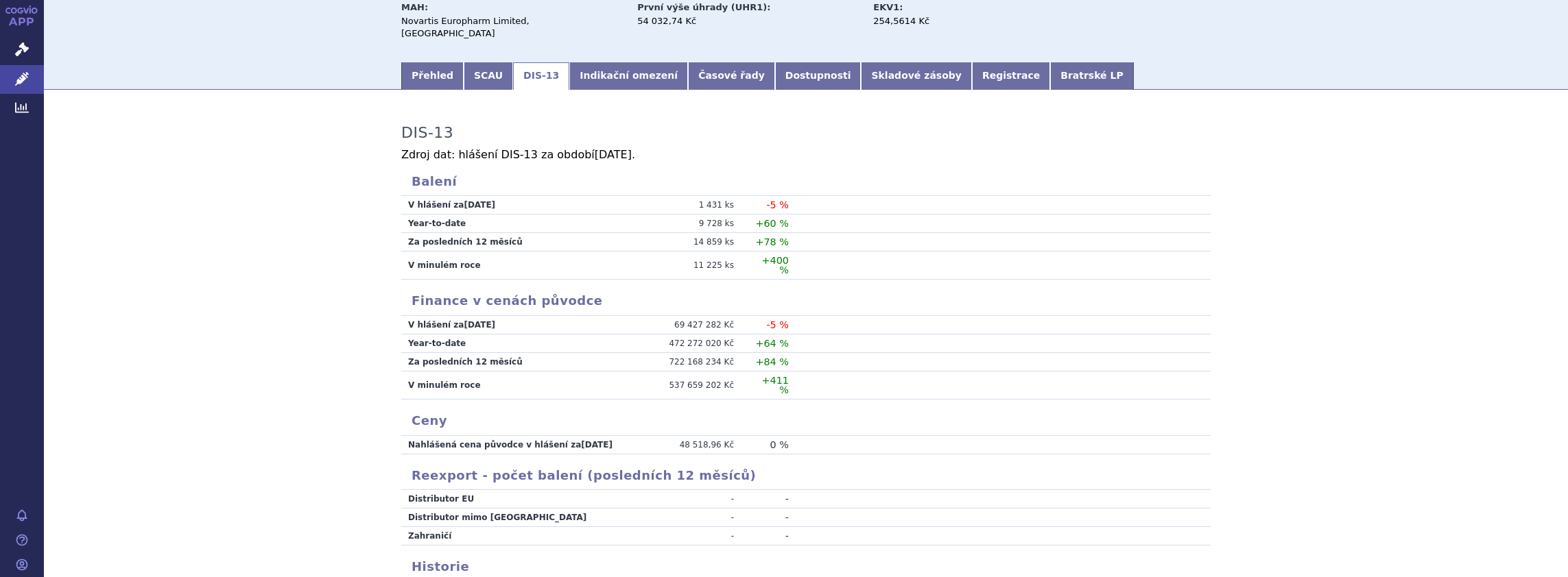
scroll to position [137, 0]
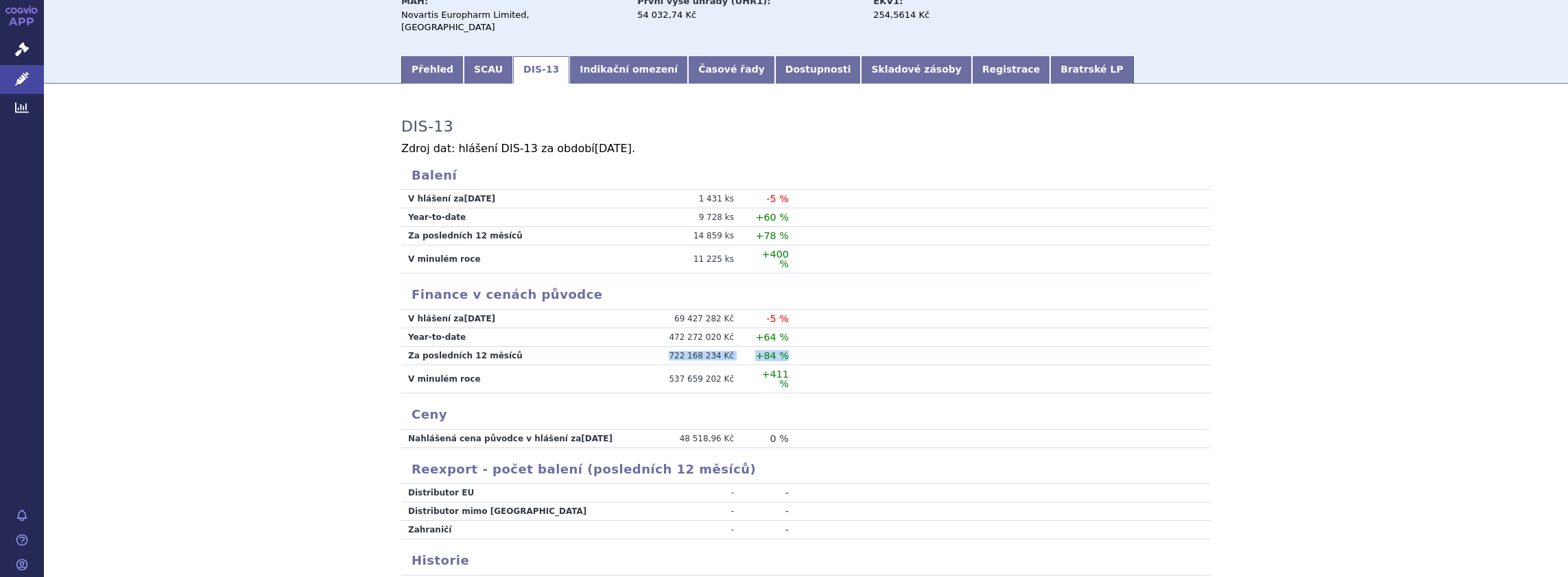
drag, startPoint x: 675, startPoint y: 331, endPoint x: 801, endPoint y: 331, distance: 126.0
click at [801, 347] on tr "Za posledních 12 měsíců 722 168 234 Kč +84 %" at bounding box center [806, 357] width 809 height 19
click at [802, 347] on td at bounding box center [999, 357] width 422 height 19
click at [797, 347] on td at bounding box center [999, 357] width 422 height 19
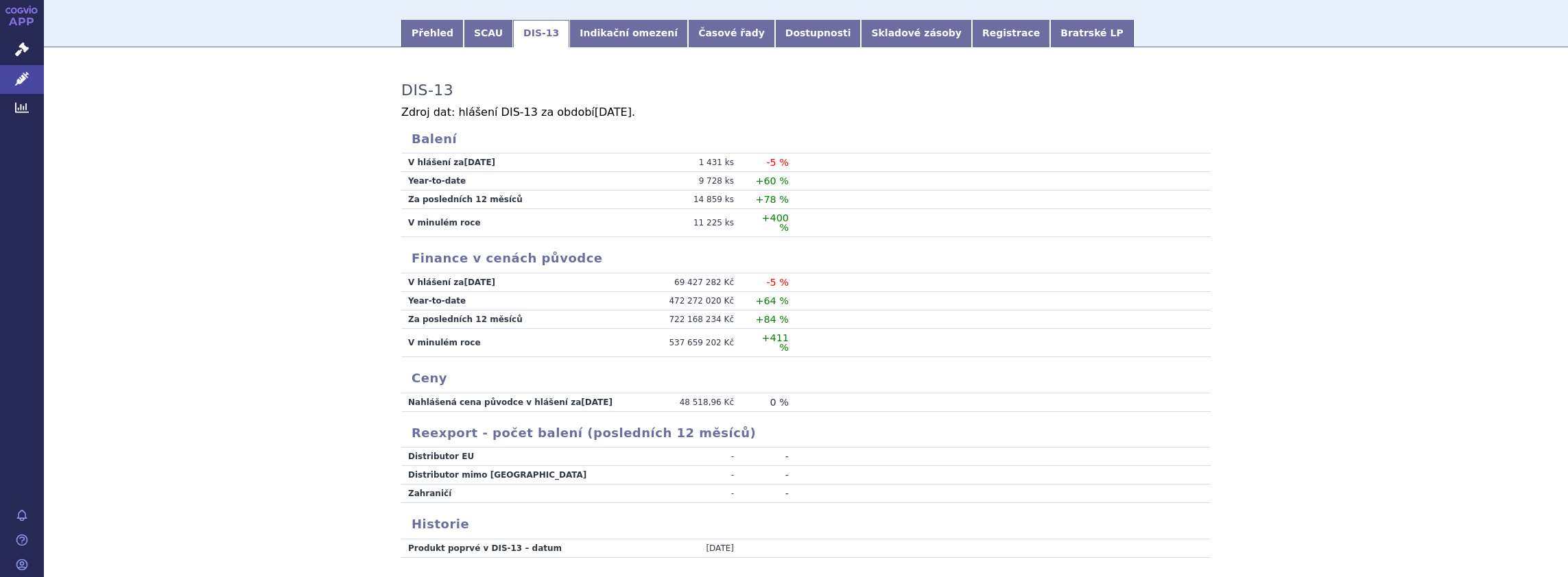
scroll to position [202, 0]
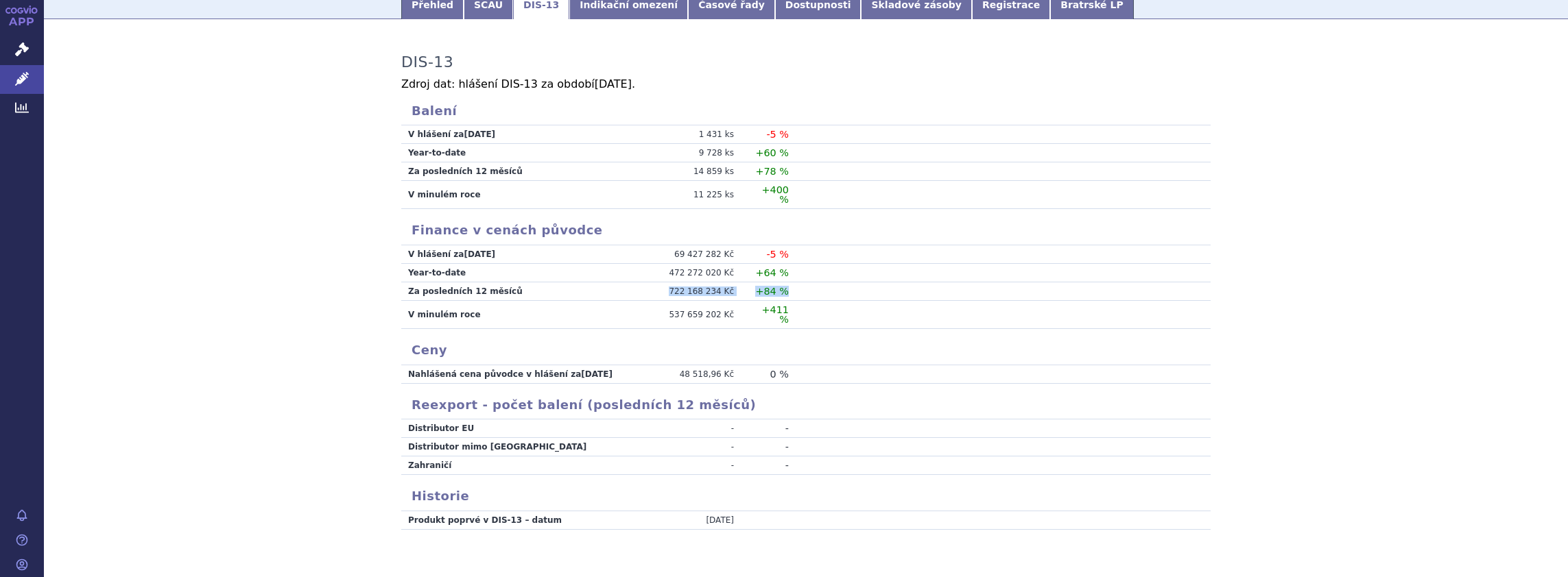
drag, startPoint x: 674, startPoint y: 266, endPoint x: 804, endPoint y: 268, distance: 130.0
click at [804, 282] on tr "Za posledních 12 měsíců 722 168 234 Kč +84 %" at bounding box center [806, 292] width 809 height 19
